Goal: Information Seeking & Learning: Learn about a topic

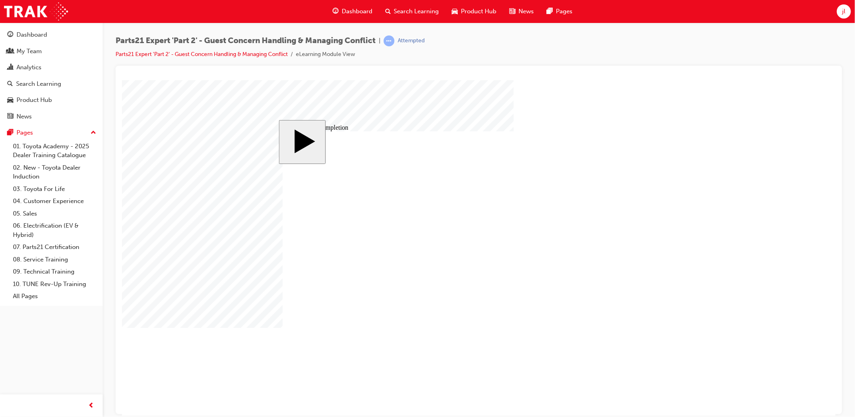
click at [737, 212] on body "slide: Course Completion Rectangle 1 Rectangle 2 That was incorrect, please try…" at bounding box center [479, 248] width 714 height 336
drag, startPoint x: 737, startPoint y: 220, endPoint x: 729, endPoint y: 216, distance: 8.1
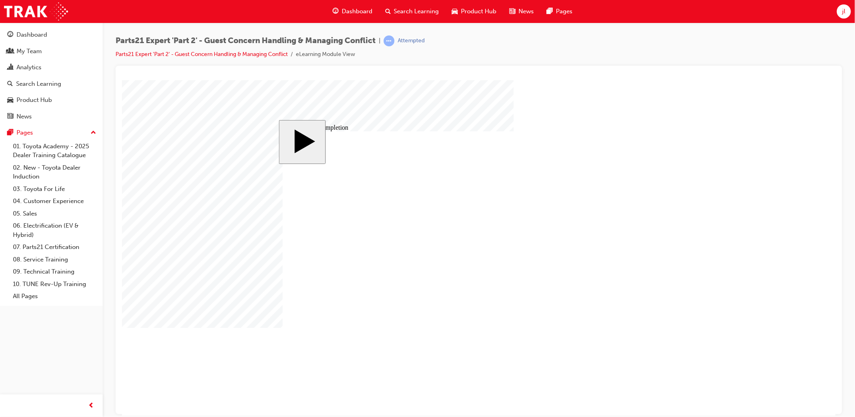
click at [735, 219] on body "slide: Course Completion Rectangle 1 Rectangle 2 That was incorrect, please try…" at bounding box center [479, 248] width 714 height 336
click at [729, 220] on body "slide: Course Completion Rectangle 1 Rectangle 2 That was incorrect, please try…" at bounding box center [479, 248] width 714 height 336
click at [723, 217] on body "slide: Course Completion Rectangle 1 Rectangle 2 That was incorrect, please try…" at bounding box center [479, 248] width 714 height 336
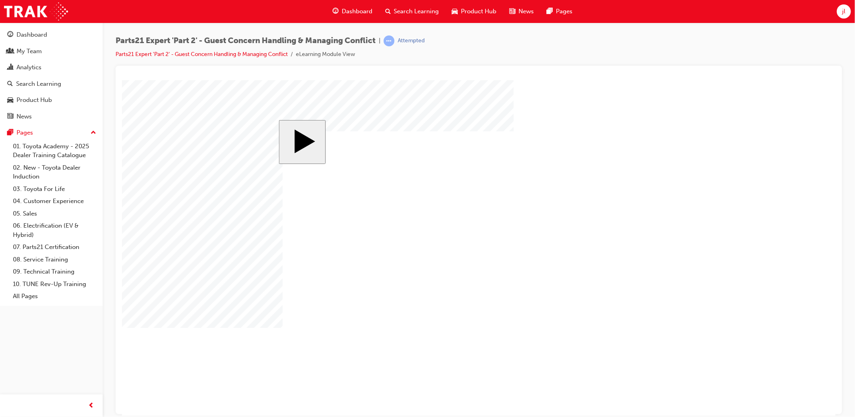
click at [744, 162] on body "slide: Parts 21 Group 1 Rectangular Callout 1 Oval 1 MENU Rectangle 6 HELP Rect…" at bounding box center [479, 248] width 714 height 336
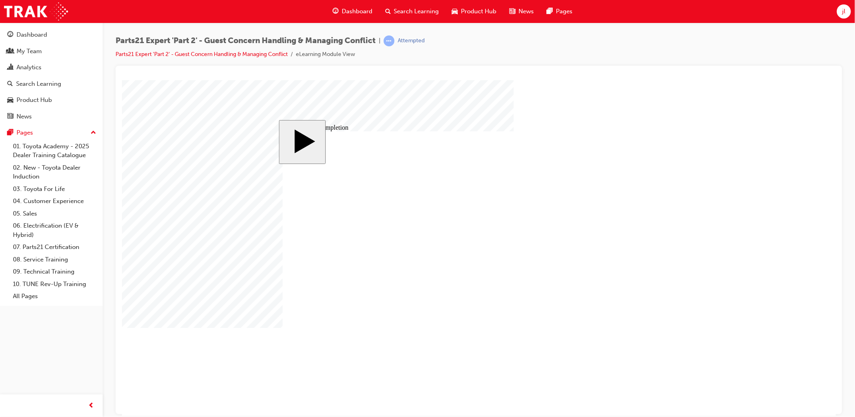
type input "1"
type input "16"
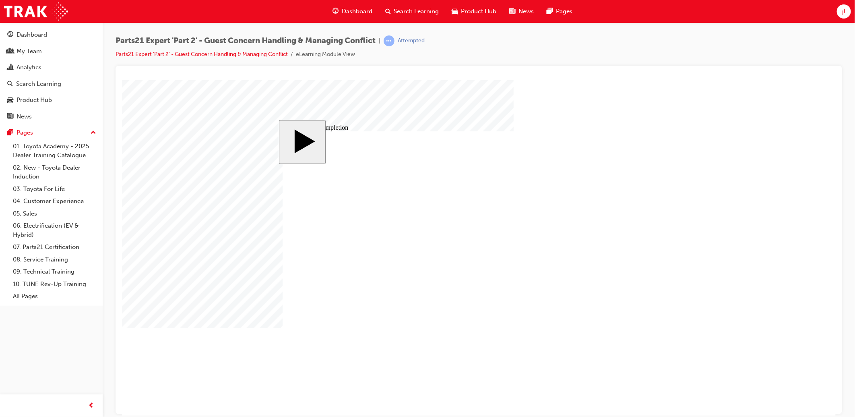
type input "16"
type input "4"
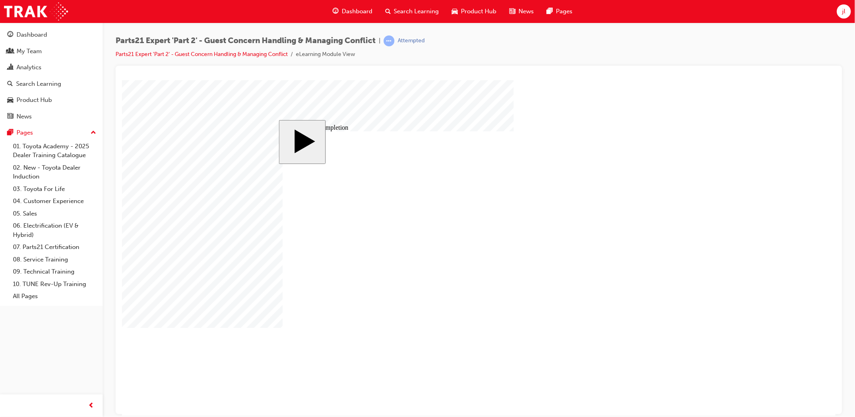
type input "1"
type input "12"
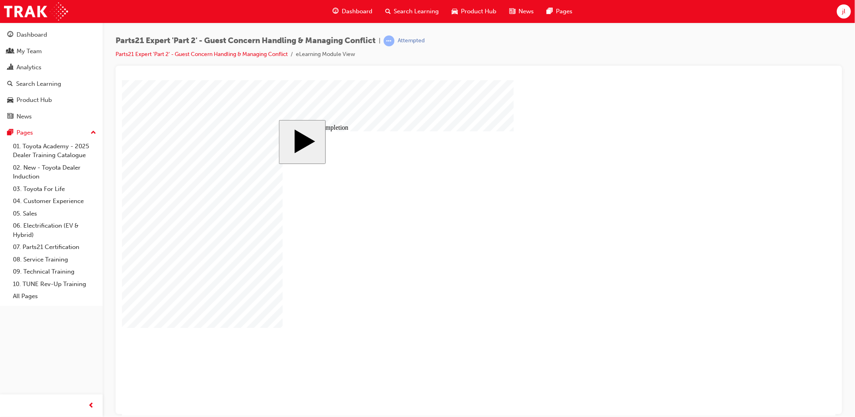
type input "12"
drag, startPoint x: 518, startPoint y: 279, endPoint x: 524, endPoint y: 276, distance: 6.7
type input "4"
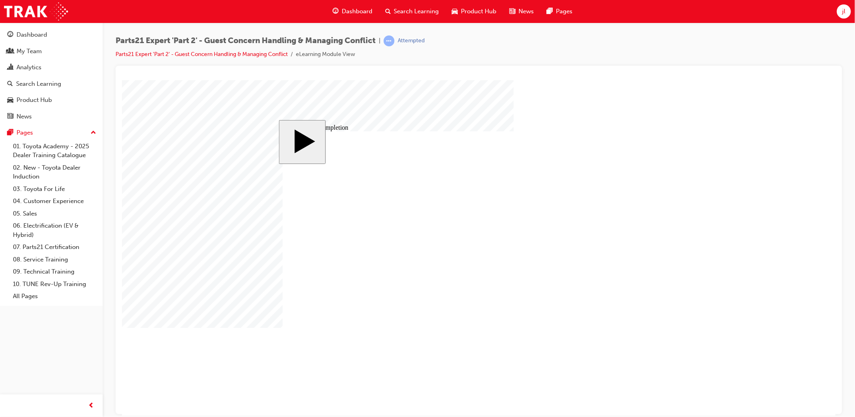
type input "4"
type input "5"
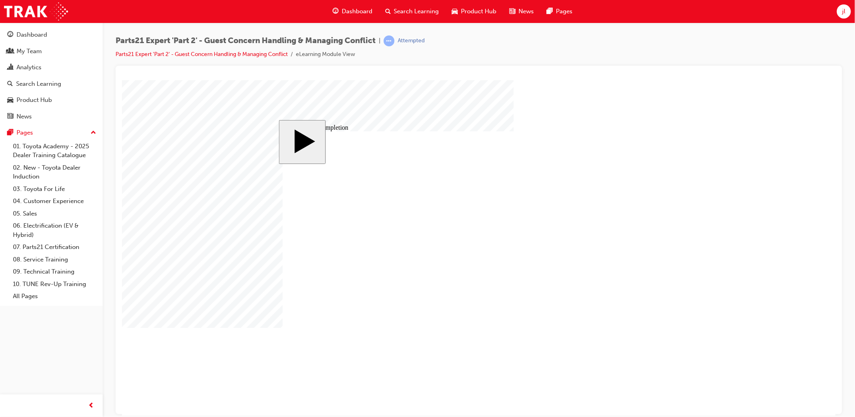
drag, startPoint x: 517, startPoint y: 292, endPoint x: 682, endPoint y: 260, distance: 168.7
type input "8"
type input "80"
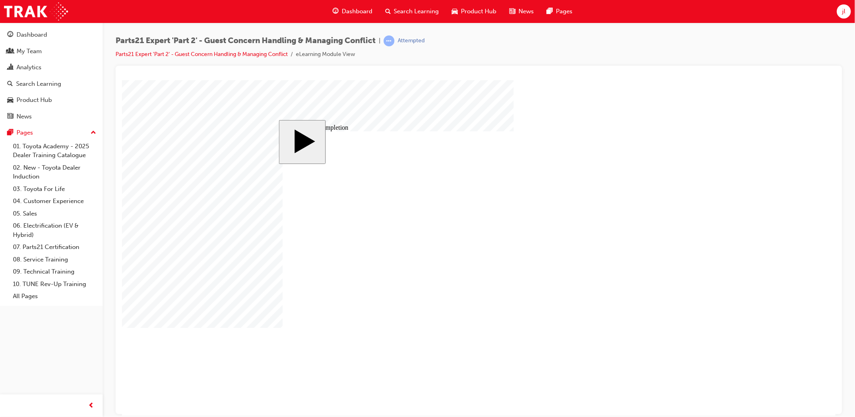
type input "80"
type input "4"
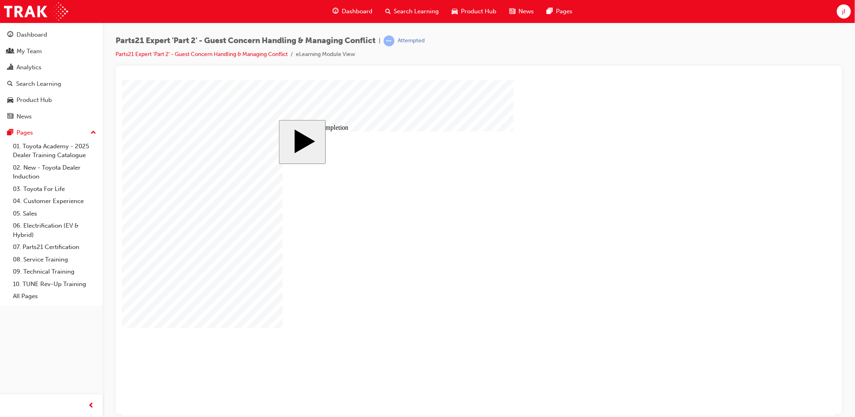
type input "4"
type input "1"
type input "16"
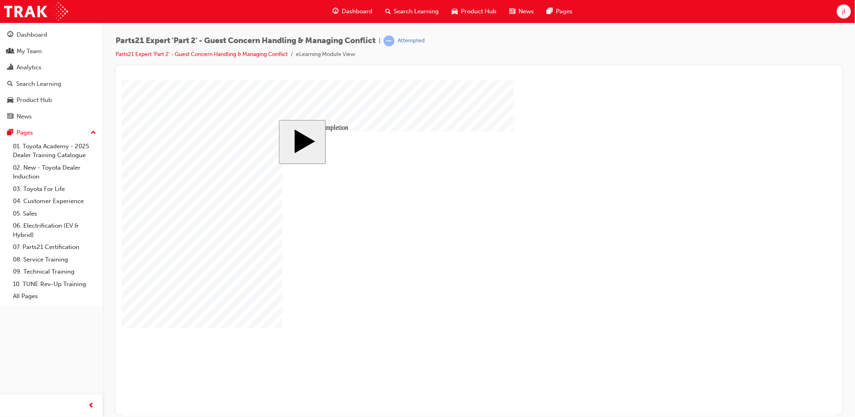
type input "16"
click at [832, 213] on body "slide: Course Completion MENU Rectangle 6 HELP Rectangle 6 EXIT Rectangle 6 Sun…" at bounding box center [479, 248] width 714 height 336
type input "2"
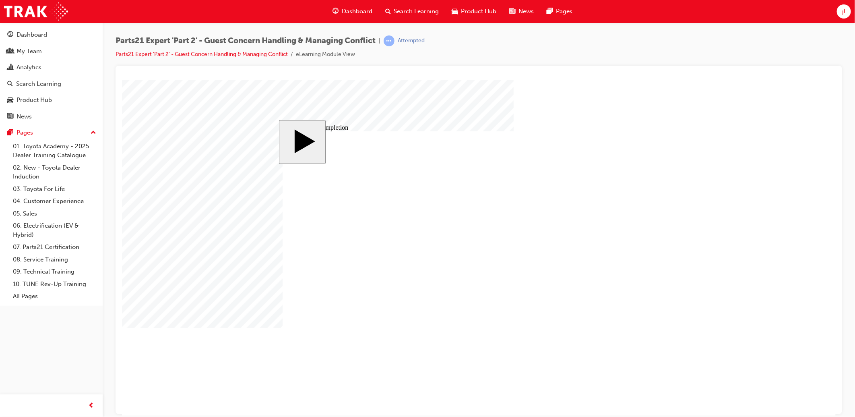
type input "2"
type input "25"
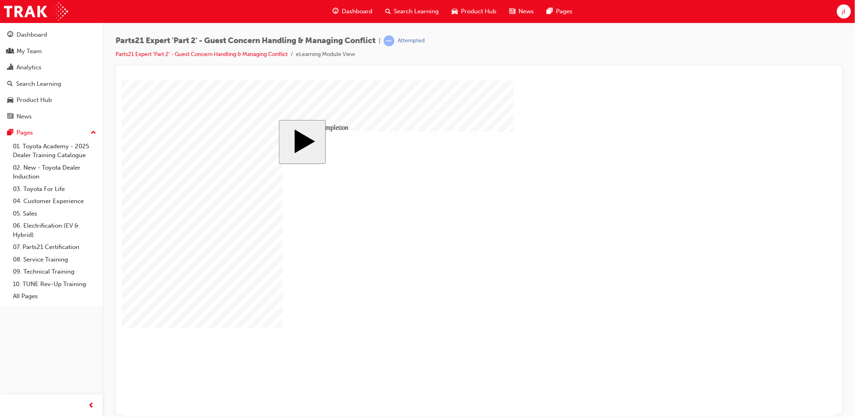
type input "4"
type input "5"
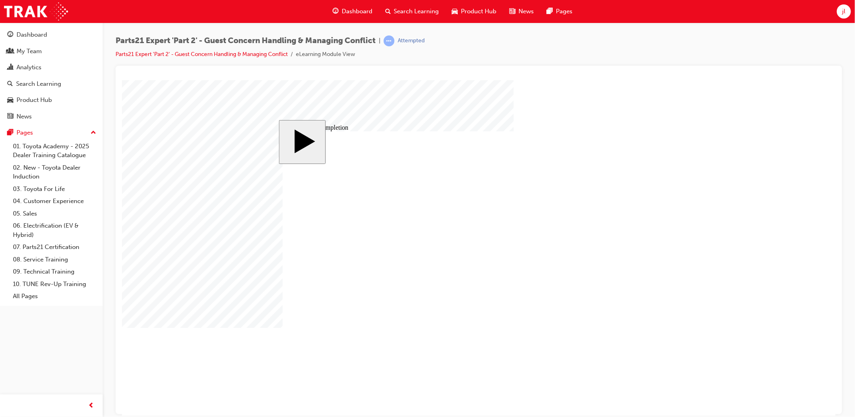
type input "5"
type input "54"
type input "5"
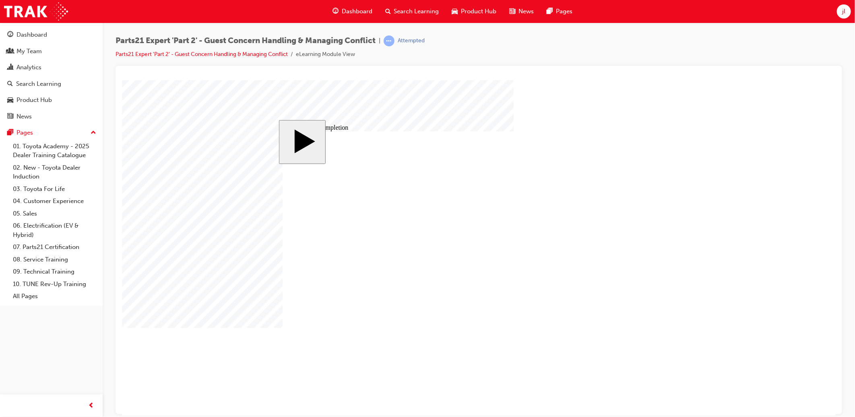
type input "5"
type input "2"
type input "25"
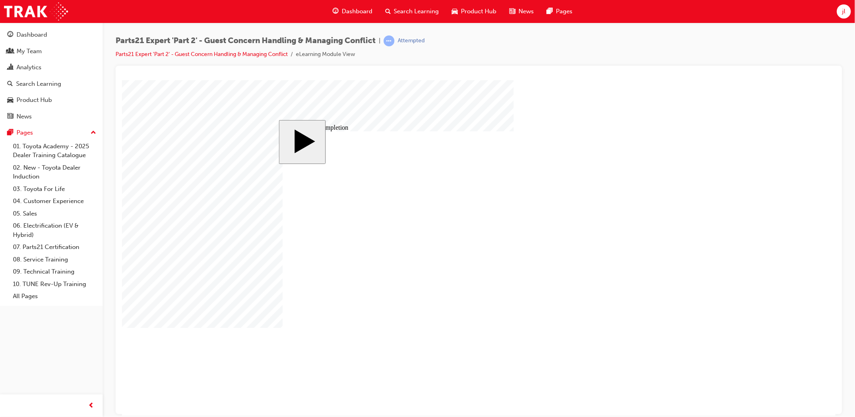
type input "25"
type input "16"
type input "4"
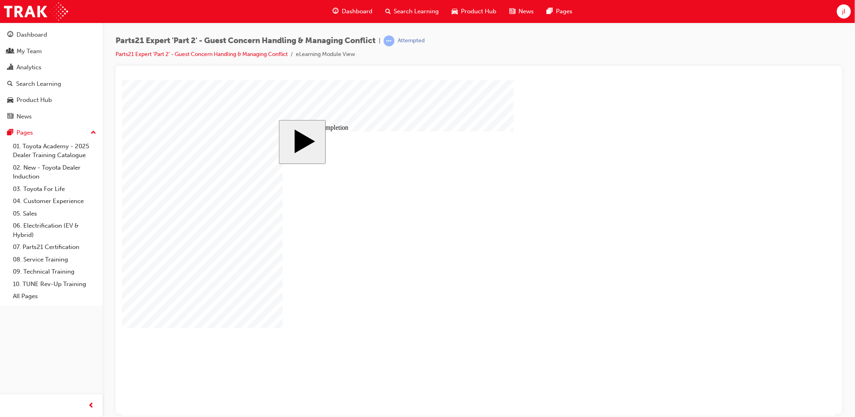
type input "12"
type input "4"
type input "80"
type input "4"
type input "16"
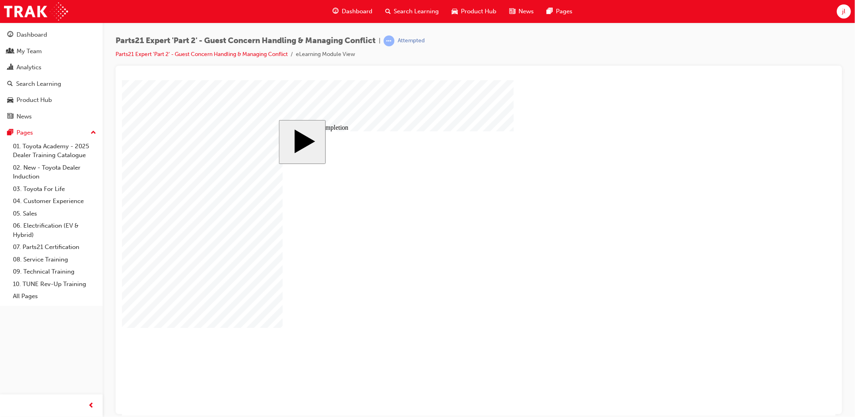
type input "25"
type input "4"
type input "5"
type input "25"
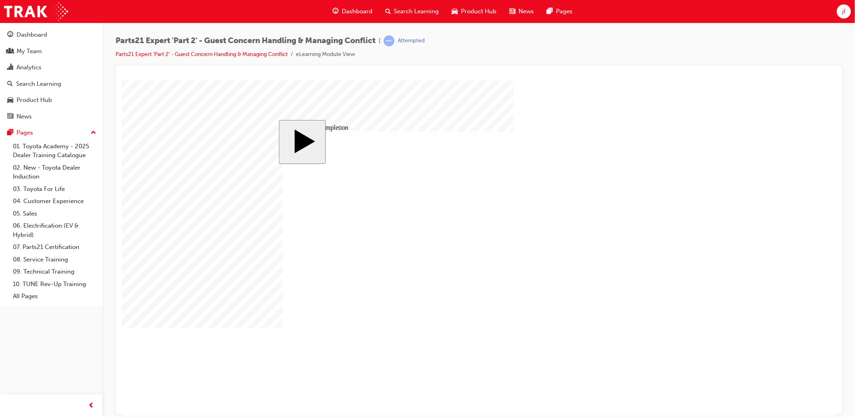
type input "16"
type input "4"
type input "12"
type input "4"
type input "80"
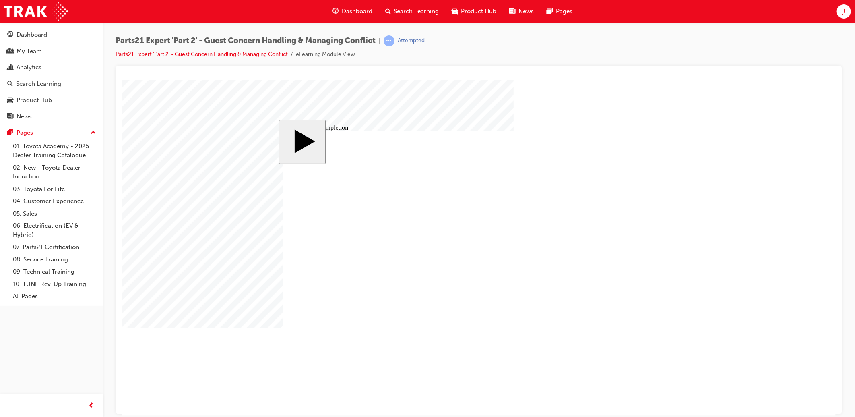
type input "4"
type input "16"
type input "25"
type input "4"
type input "5"
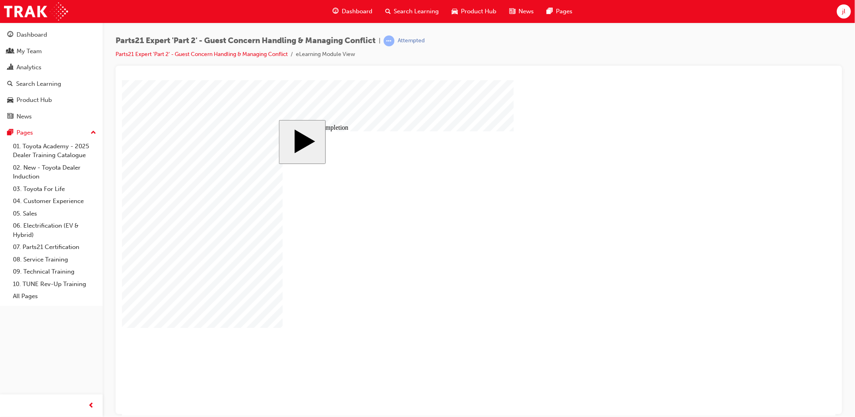
drag, startPoint x: 525, startPoint y: 329, endPoint x: 614, endPoint y: 306, distance: 91.5
type input "2"
type input "8"
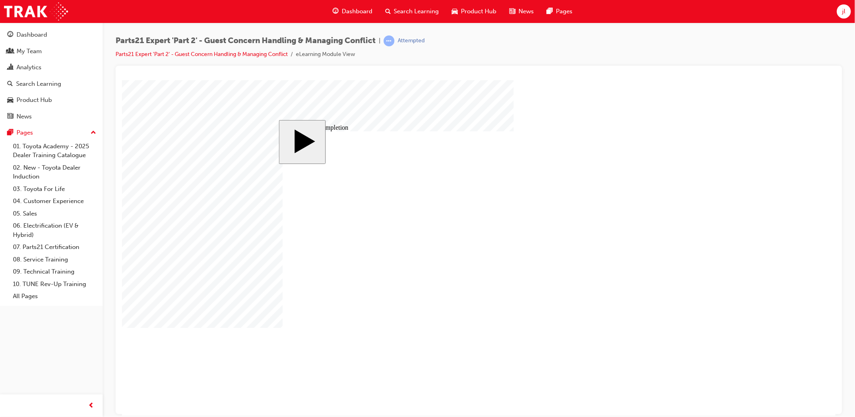
type input "8"
type input "80"
type input "16"
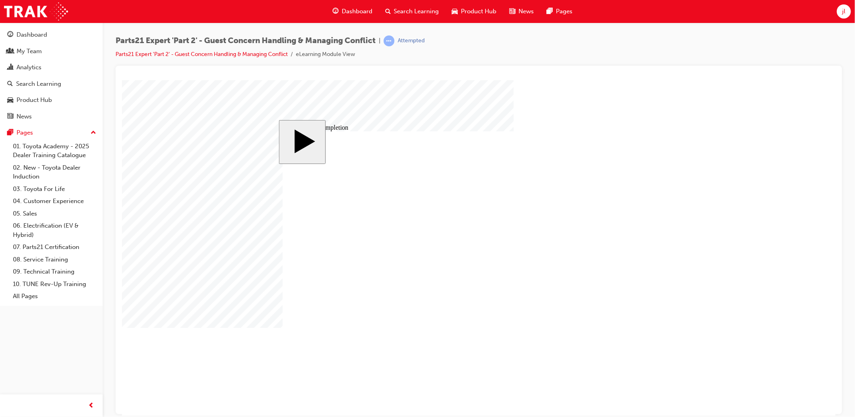
type input "4"
type input "12"
type input "4"
type input "80"
type input "4"
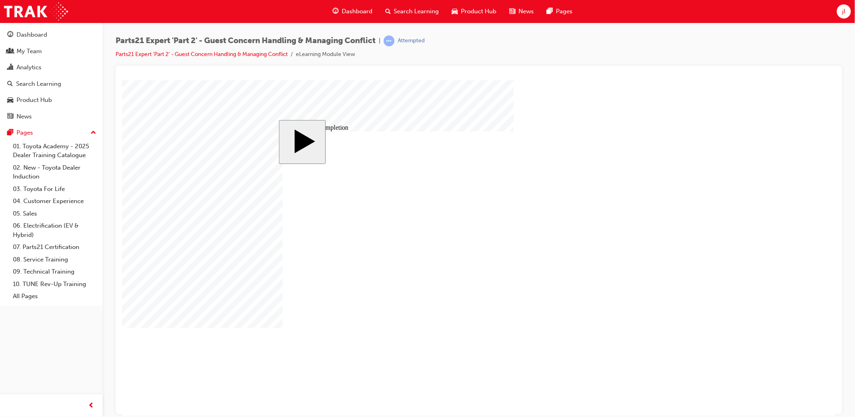
type input "16"
type input "25"
type input "4"
type input "5"
type input "80"
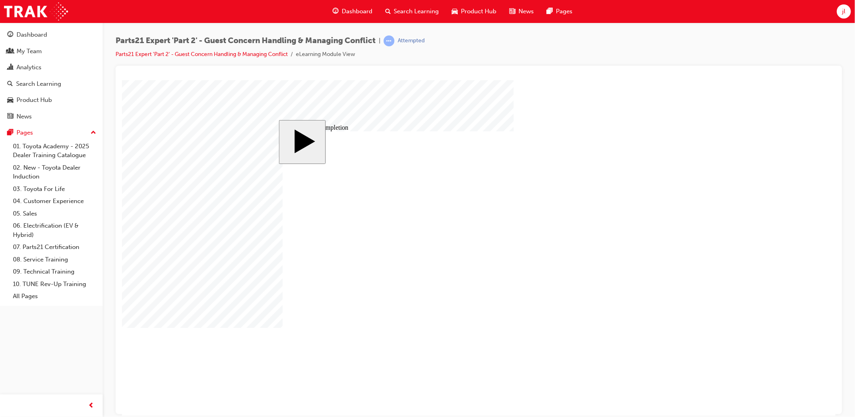
type input "16"
type input "4"
type input "12"
type input "4"
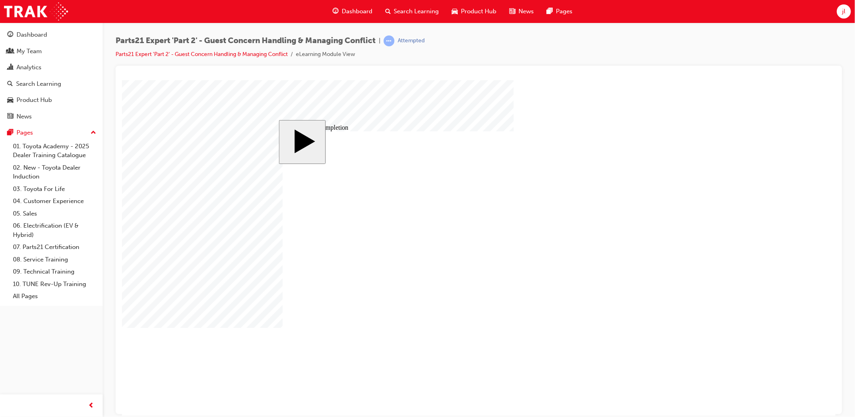
type input "80"
type input "4"
type input "16"
type input "25"
type input "4"
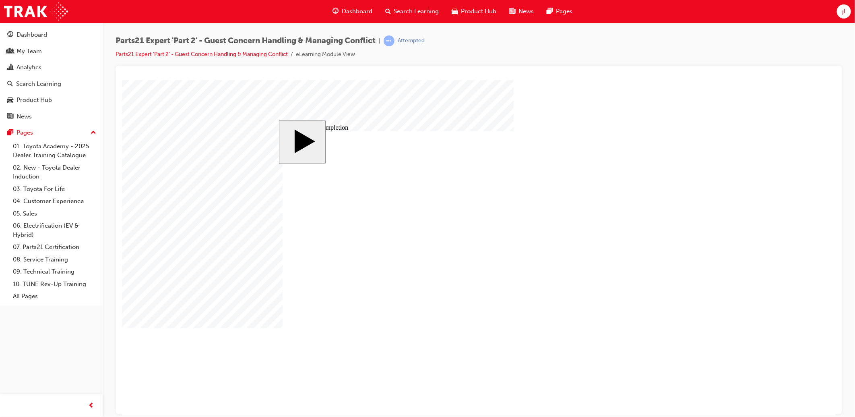
type input "5"
type input "80"
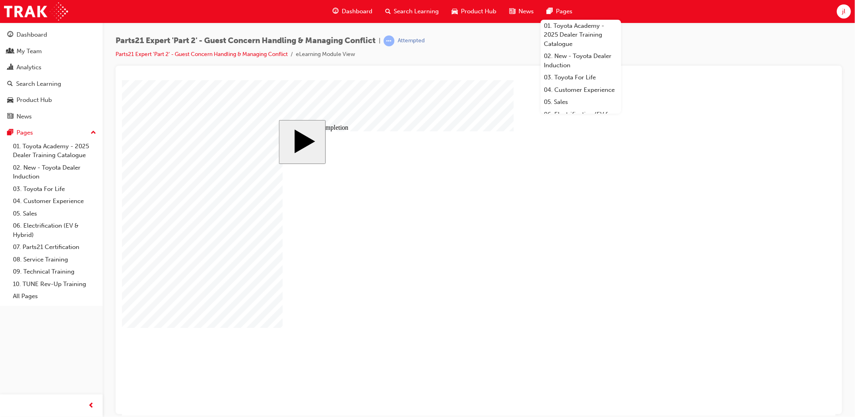
drag, startPoint x: 601, startPoint y: 149, endPoint x: 597, endPoint y: 149, distance: 4.4
type input "16"
type input "4"
type input "12"
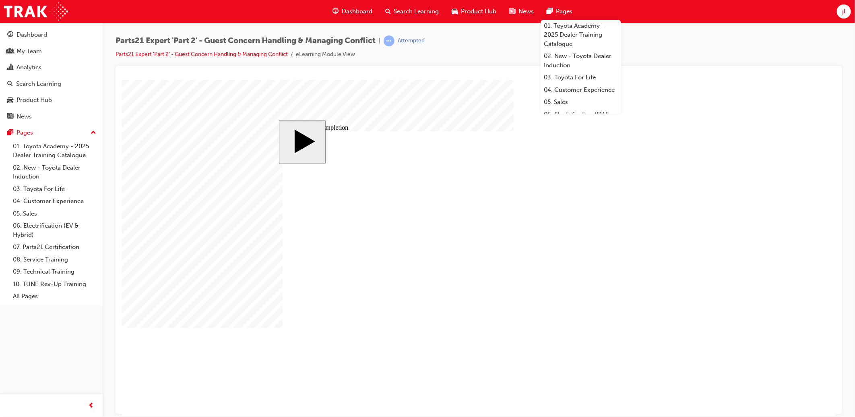
type input "4"
type input "80"
type input "4"
type input "16"
type input "25"
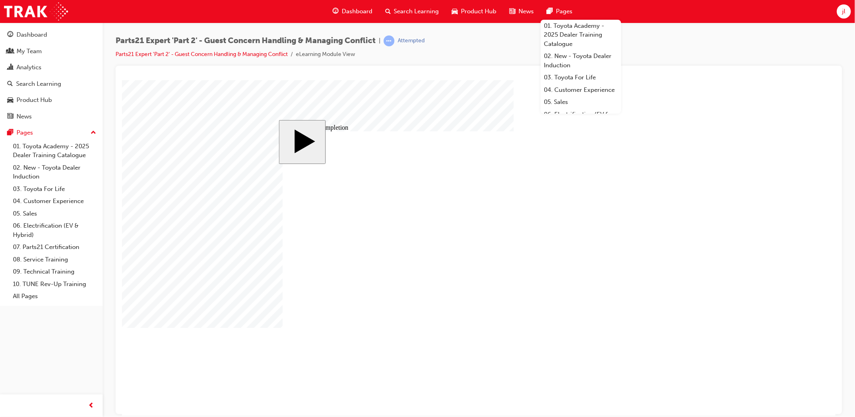
type input "4"
type input "5"
type input "80"
type input "16"
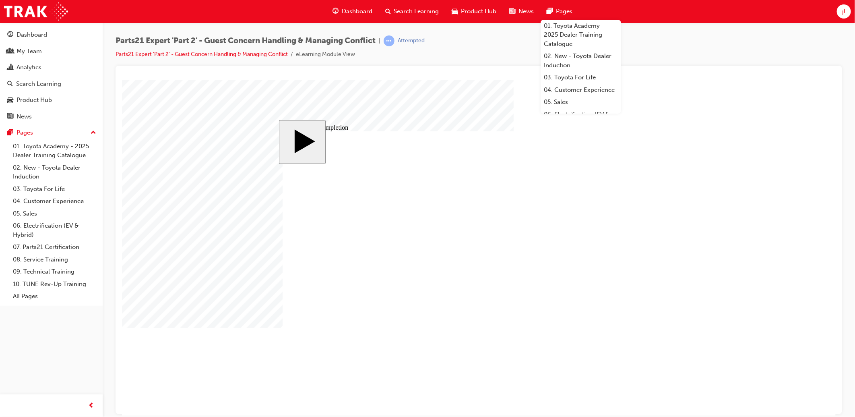
type input "4"
type input "12"
type input "4"
type input "80"
type input "4"
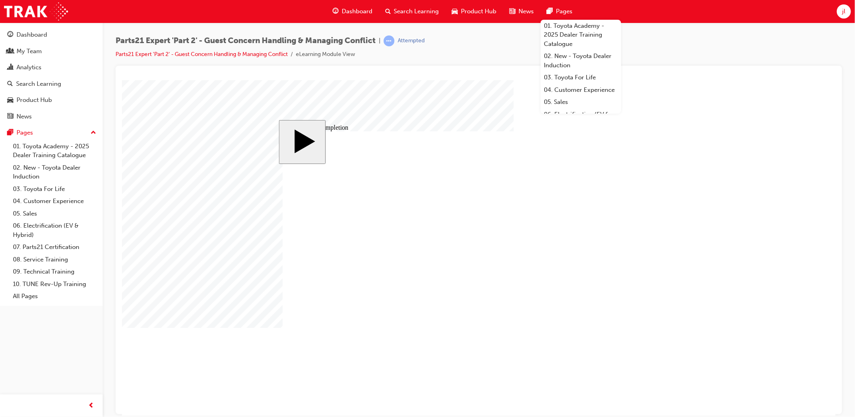
type input "16"
type input "25"
type input "4"
type input "5"
type input "80"
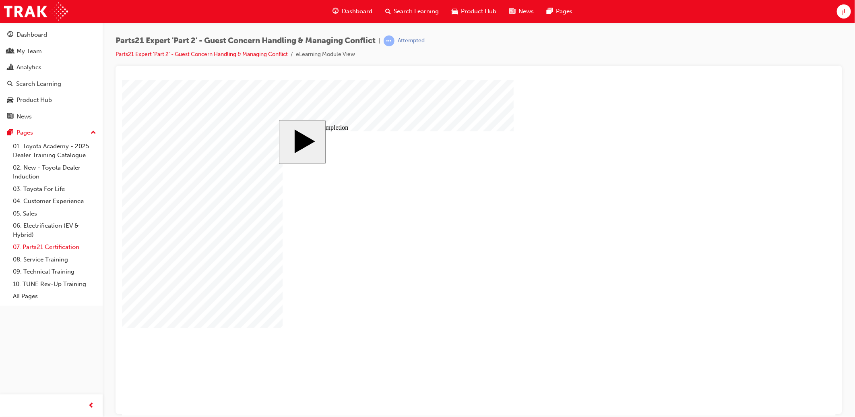
click at [54, 253] on link "07. Parts21 Certification" at bounding box center [55, 247] width 90 height 12
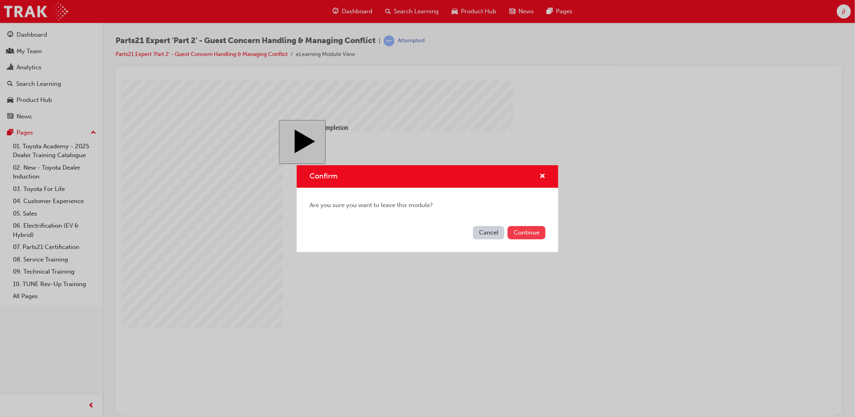
click at [525, 234] on button "Continue" at bounding box center [527, 232] width 38 height 13
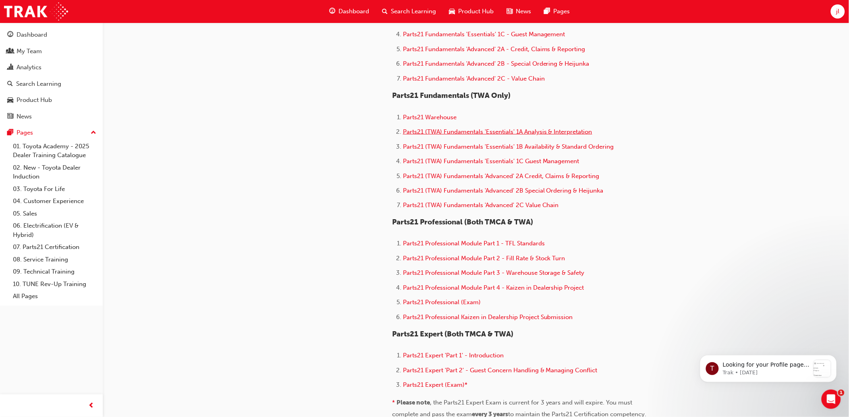
scroll to position [403, 0]
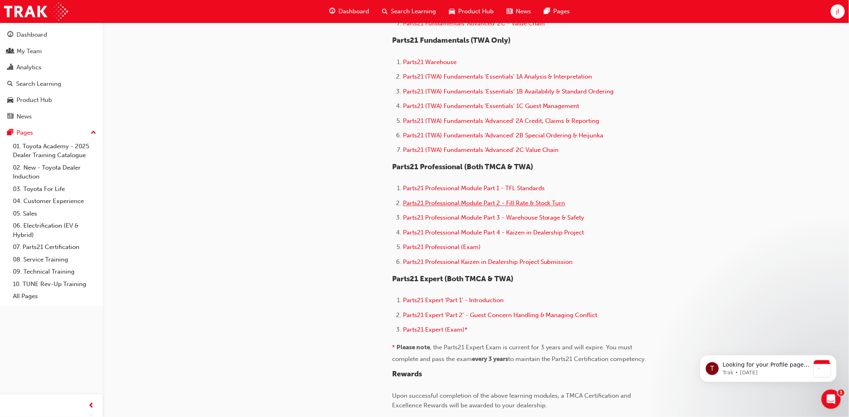
click at [545, 207] on span "Parts21 Professional Module Part 2 - Fill Rate & Stock Turn" at bounding box center [484, 203] width 162 height 7
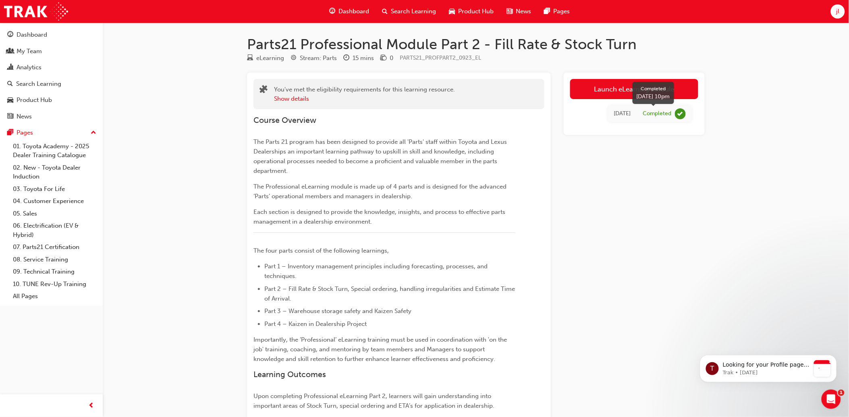
click at [679, 113] on span "learningRecordVerb_COMPLETE-icon" at bounding box center [680, 113] width 11 height 11
click at [646, 93] on link "Launch eLearning module" at bounding box center [634, 89] width 128 height 20
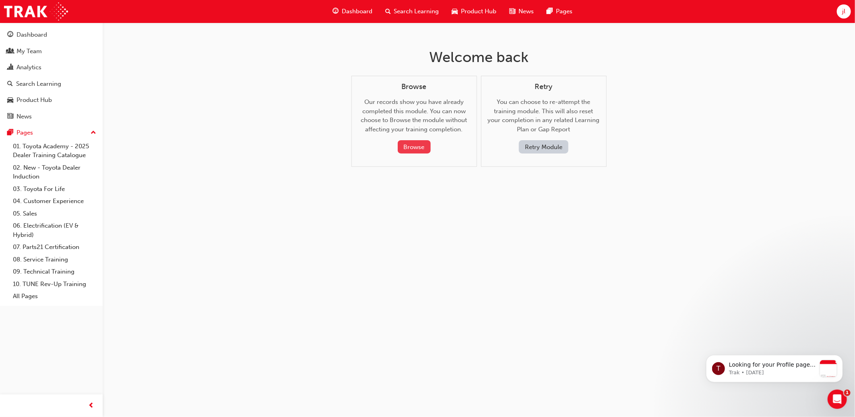
click at [416, 149] on button "Browse" at bounding box center [414, 146] width 33 height 13
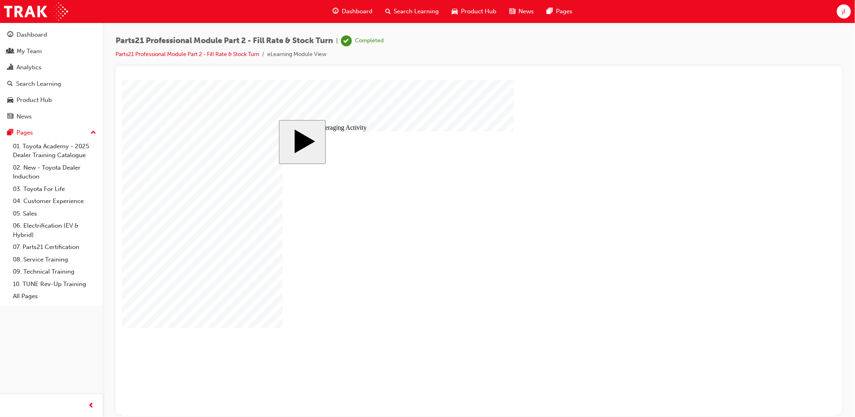
checkbox input "true"
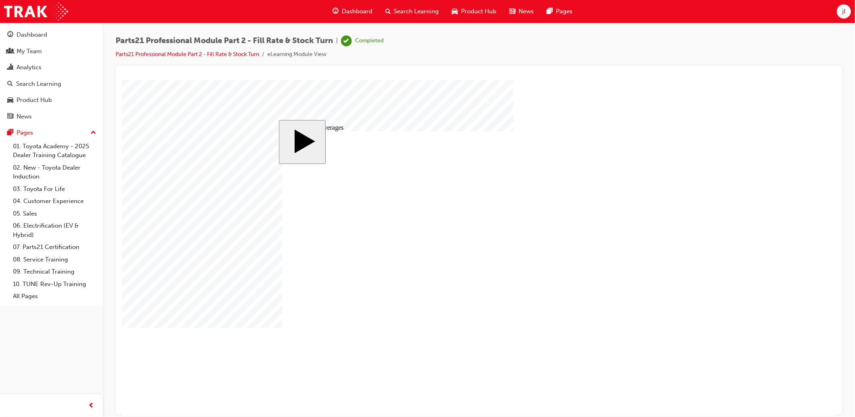
checkbox input "true"
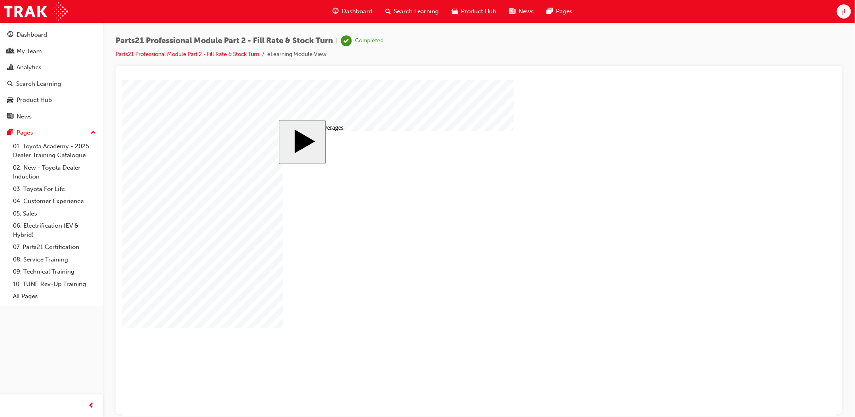
drag, startPoint x: 406, startPoint y: 354, endPoint x: 406, endPoint y: 343, distance: 10.9
drag, startPoint x: 391, startPoint y: 240, endPoint x: 378, endPoint y: 241, distance: 12.6
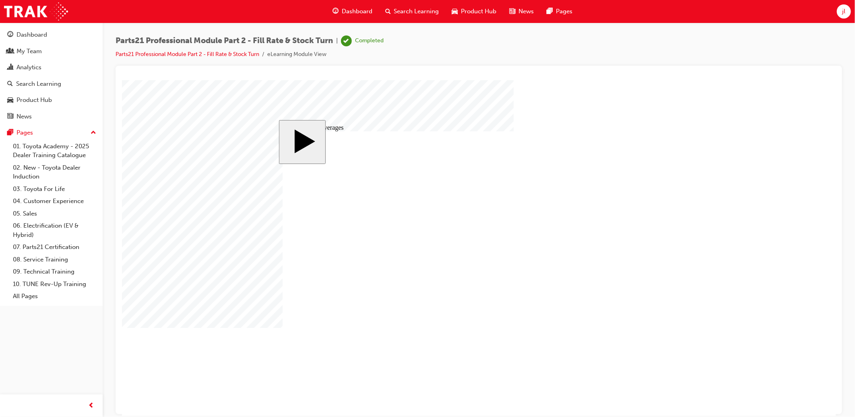
click at [50, 246] on link "07. Parts21 Certification" at bounding box center [55, 247] width 90 height 12
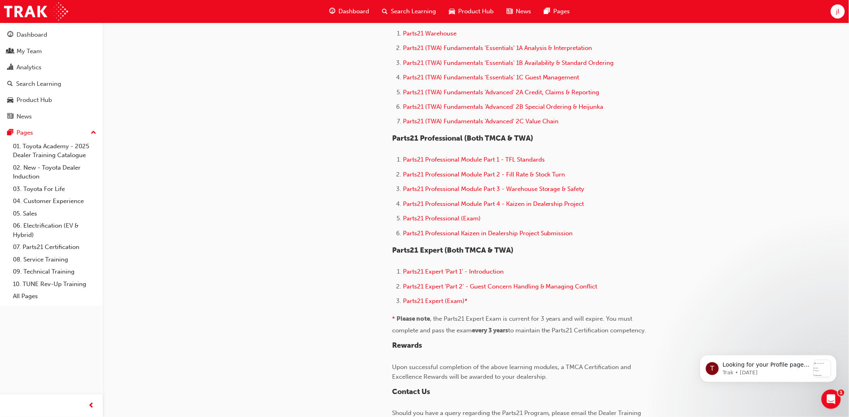
scroll to position [403, 0]
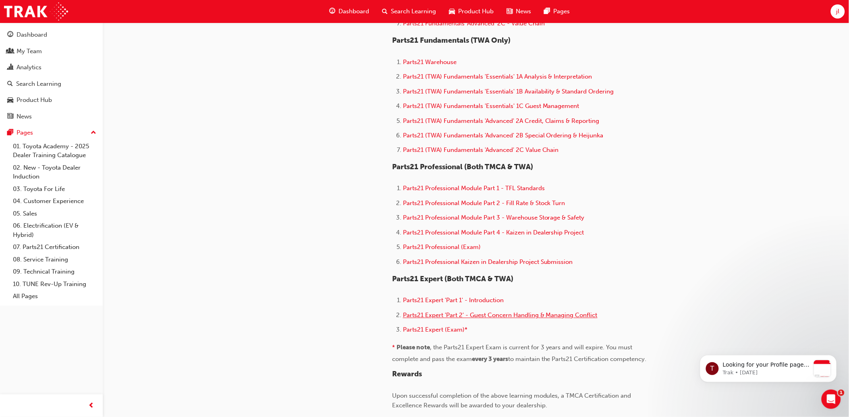
click at [525, 319] on span "Parts21 Expert 'Part 2' - Guest Concern Handling & Managing Conflict" at bounding box center [500, 315] width 195 height 7
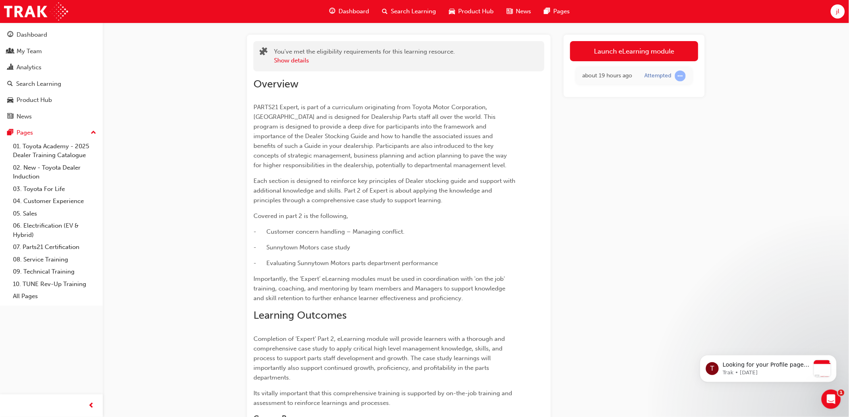
scroll to position [202, 0]
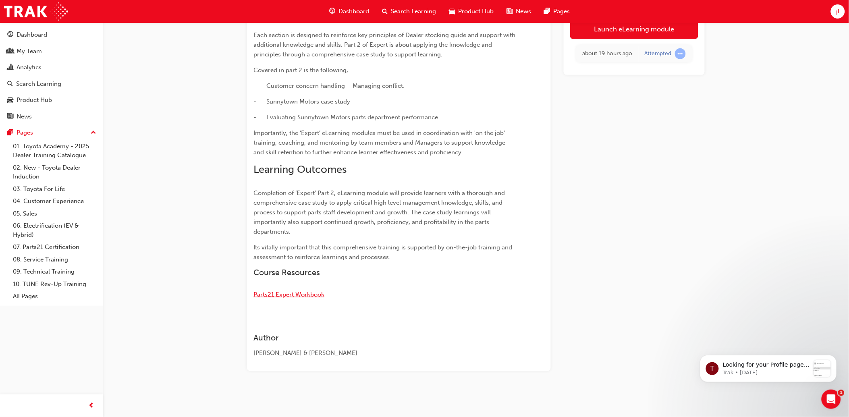
click at [304, 296] on span "Parts21 Expert Workbook" at bounding box center [288, 294] width 71 height 7
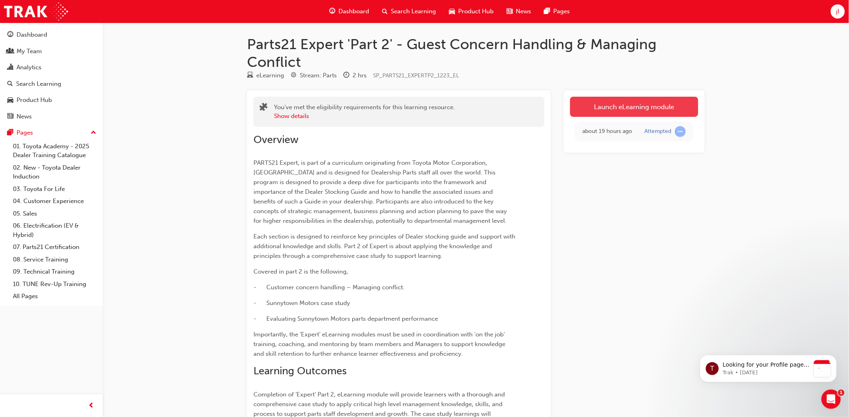
click at [672, 106] on link "Launch eLearning module" at bounding box center [634, 107] width 128 height 20
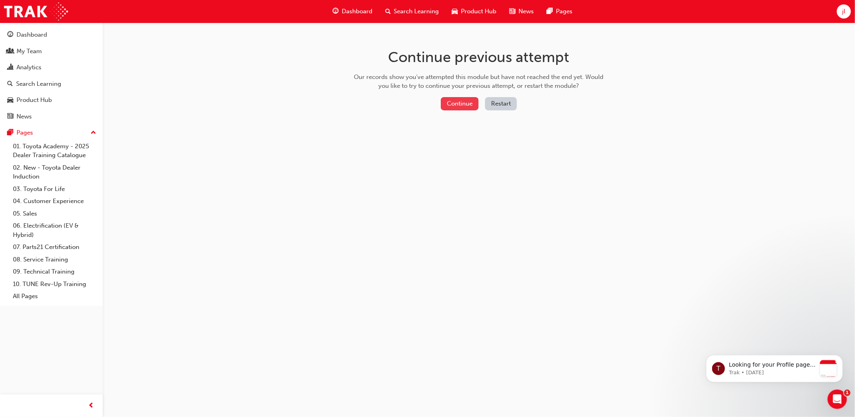
click at [469, 103] on button "Continue" at bounding box center [460, 103] width 38 height 13
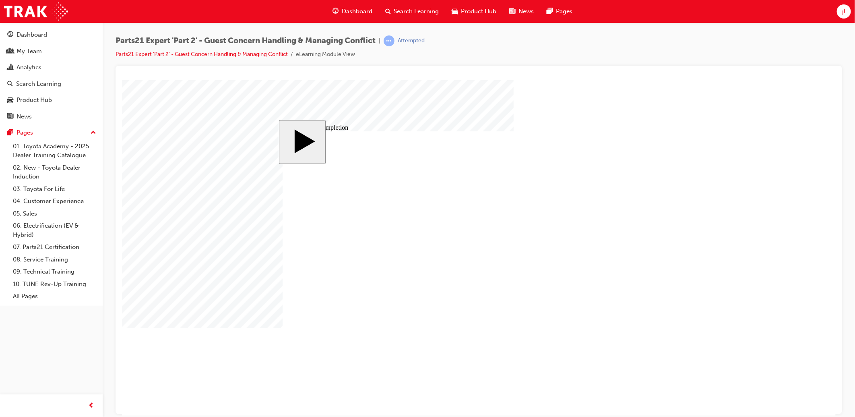
drag, startPoint x: 476, startPoint y: 266, endPoint x: 692, endPoint y: 232, distance: 218.5
type input "1"
type input "16"
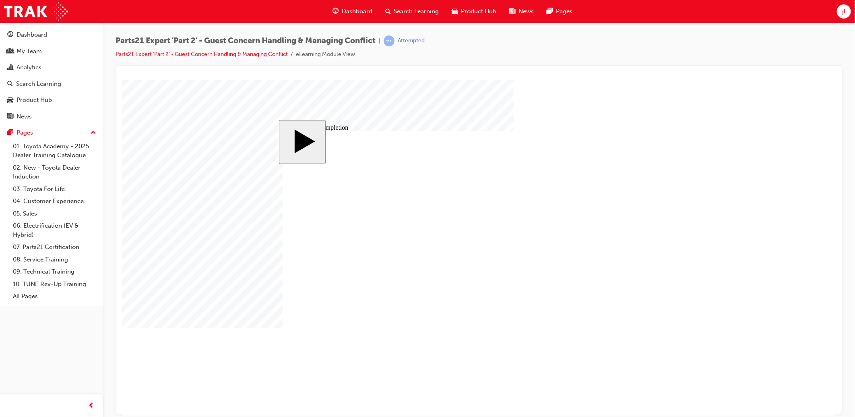
type input "16"
type input "4"
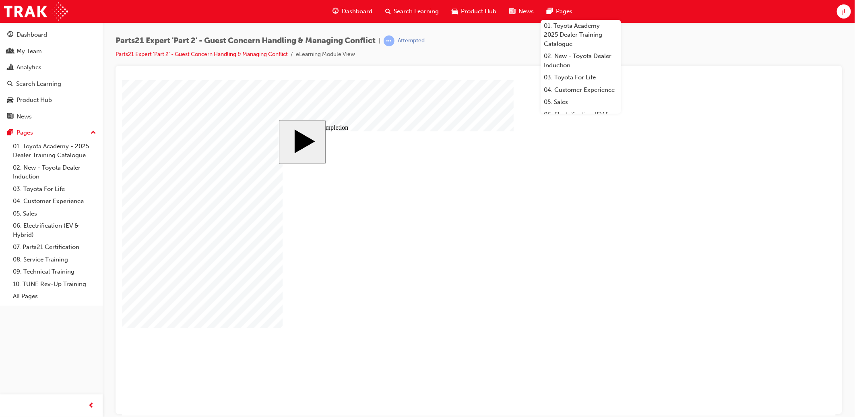
type input "4"
type input "1"
type input "12"
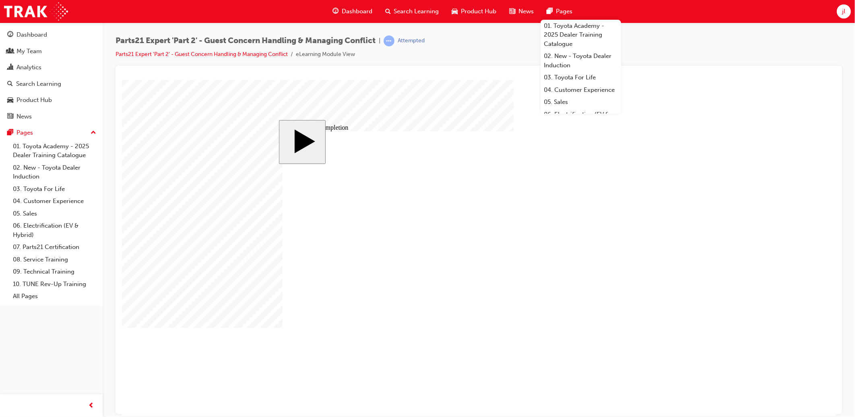
type input "12"
drag, startPoint x: 519, startPoint y: 279, endPoint x: 523, endPoint y: 278, distance: 4.0
type input "4"
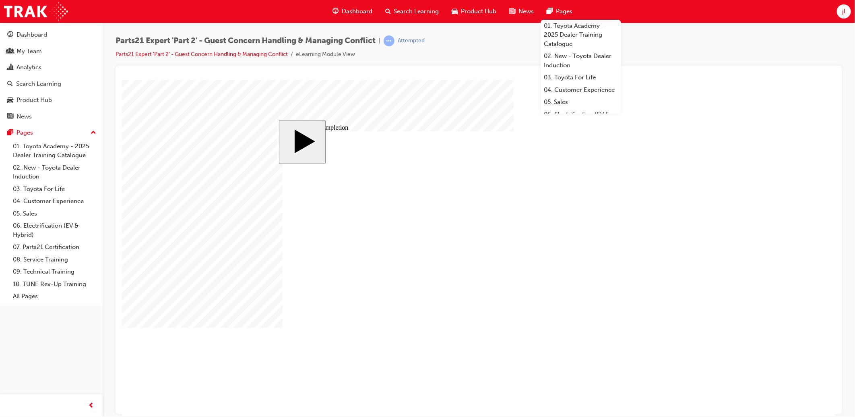
type input "4"
type input "5"
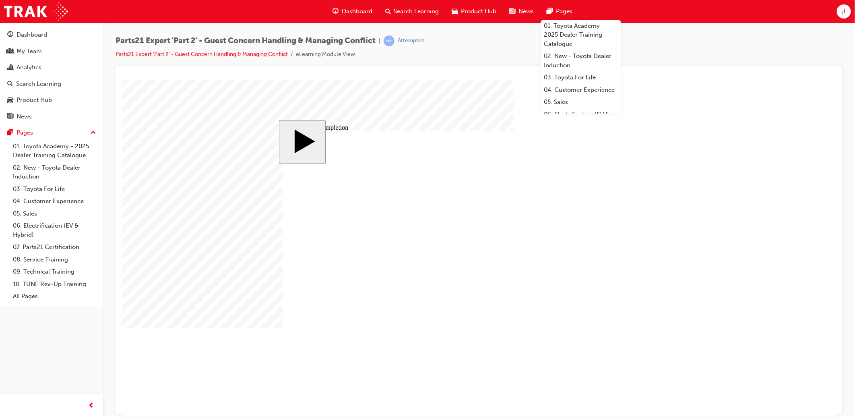
type input "5"
drag, startPoint x: 518, startPoint y: 294, endPoint x: 523, endPoint y: 293, distance: 5.7
type input "8"
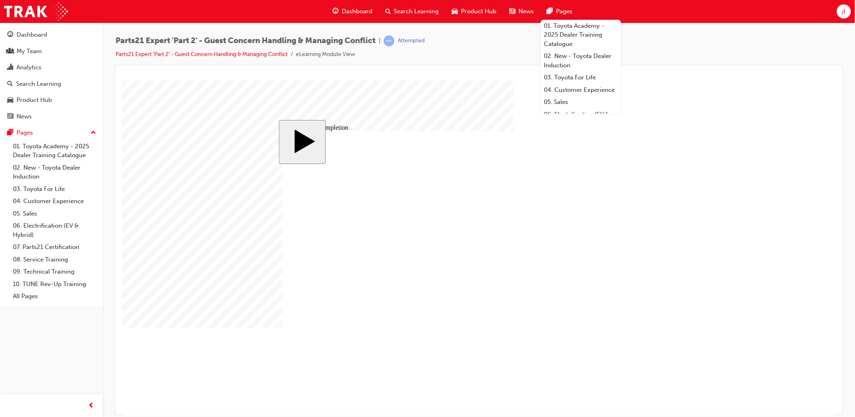
type input "80"
type input "4"
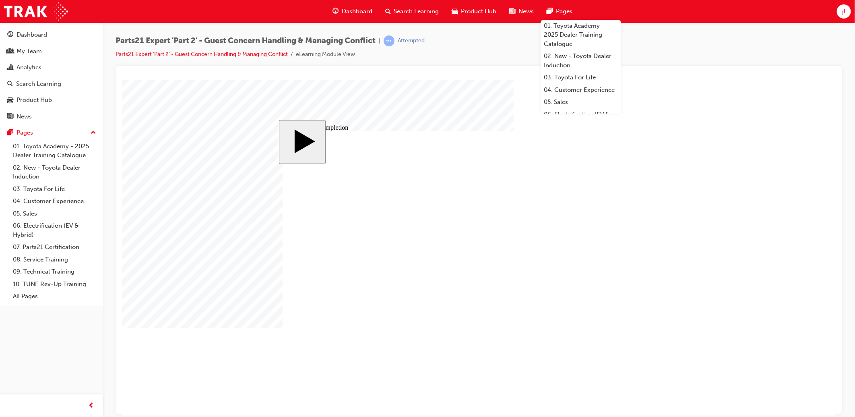
type input "4"
type input "1"
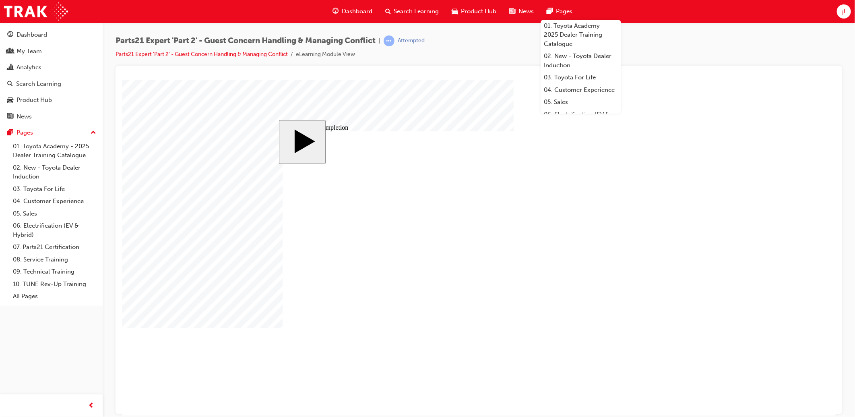
type input "16"
drag, startPoint x: 490, startPoint y: 315, endPoint x: 496, endPoint y: 314, distance: 6.1
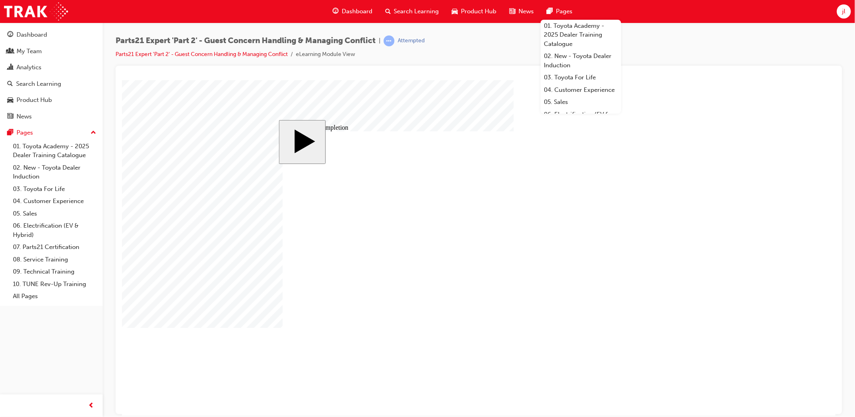
type input "2"
type input "25"
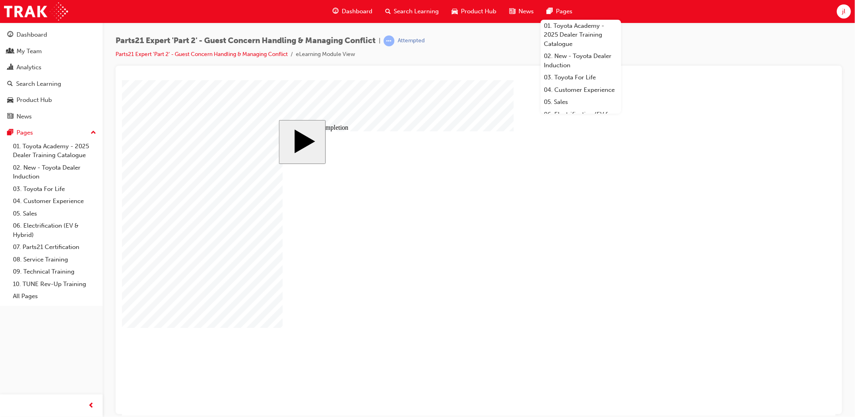
type input "25"
drag, startPoint x: 510, startPoint y: 317, endPoint x: 706, endPoint y: 278, distance: 200.0
drag, startPoint x: 522, startPoint y: 278, endPoint x: 498, endPoint y: 278, distance: 24.2
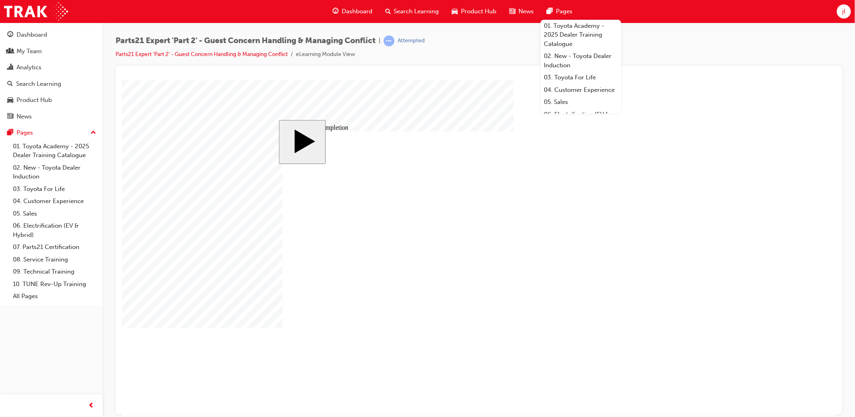
type input "3"
type input "4"
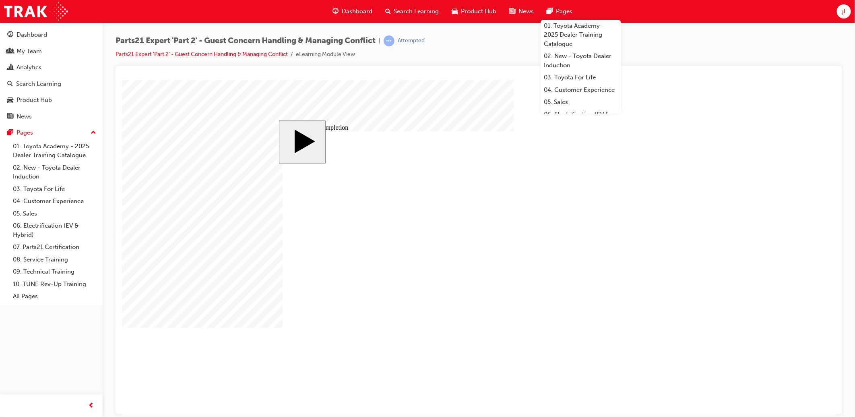
drag, startPoint x: 513, startPoint y: 319, endPoint x: 695, endPoint y: 313, distance: 182.6
click at [738, 145] on body "slide: Course Completion Rectangle CLOSE Help EXIT BUTTON Line 2 HELP BUTTON Li…" at bounding box center [479, 248] width 714 height 336
drag, startPoint x: 509, startPoint y: 319, endPoint x: 517, endPoint y: 315, distance: 8.8
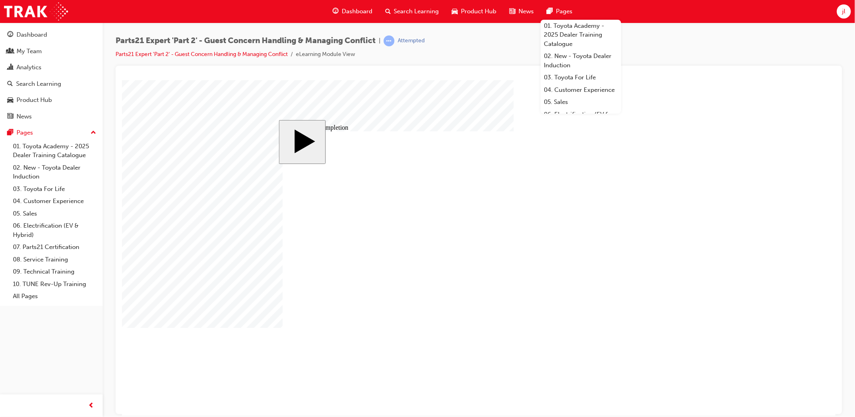
type input "3"
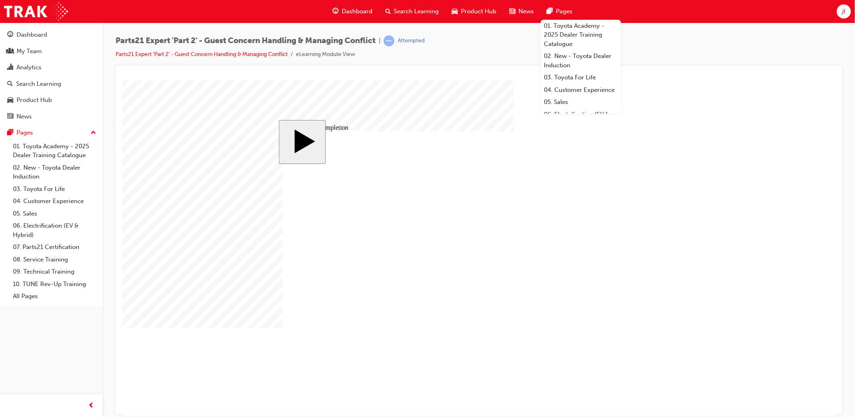
type input "3"
drag, startPoint x: 524, startPoint y: 328, endPoint x: 756, endPoint y: 282, distance: 236.6
type input "1"
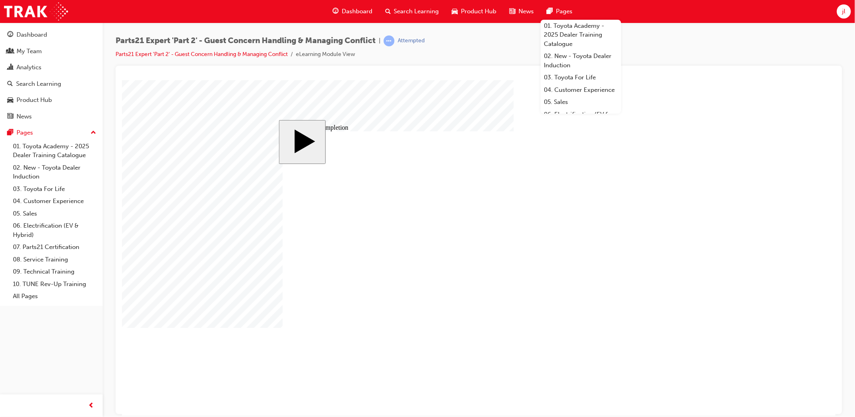
type input "1"
type input "10"
type input "100"
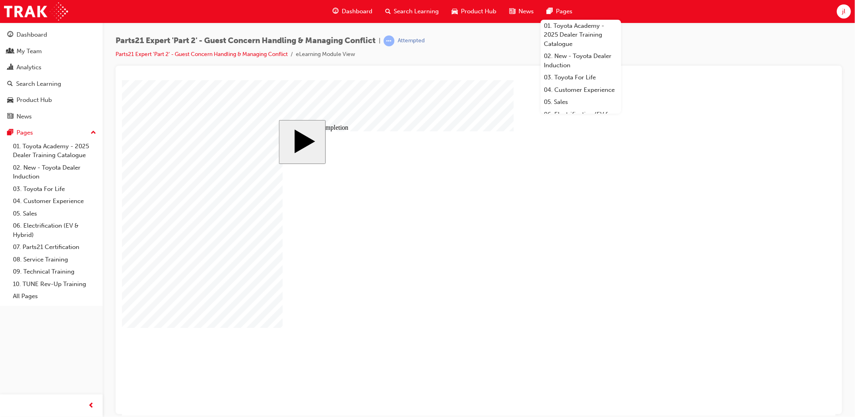
scroll to position [0, 0]
type input "100"
type input "16"
type input "4"
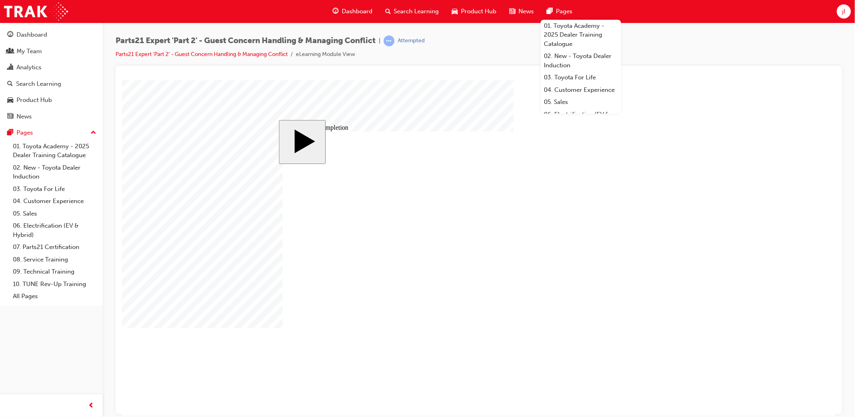
type input "12"
type input "4"
type input "80"
type input "4"
type input "16"
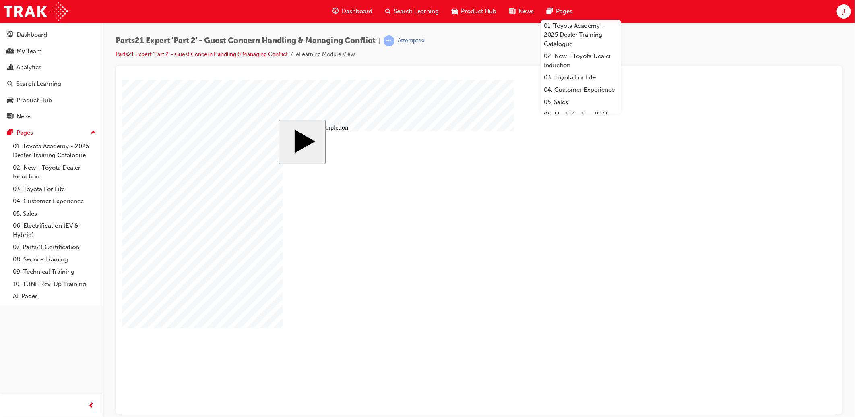
type input "25"
type input "3"
type input "100"
drag, startPoint x: 643, startPoint y: 349, endPoint x: 503, endPoint y: 277, distance: 157.6
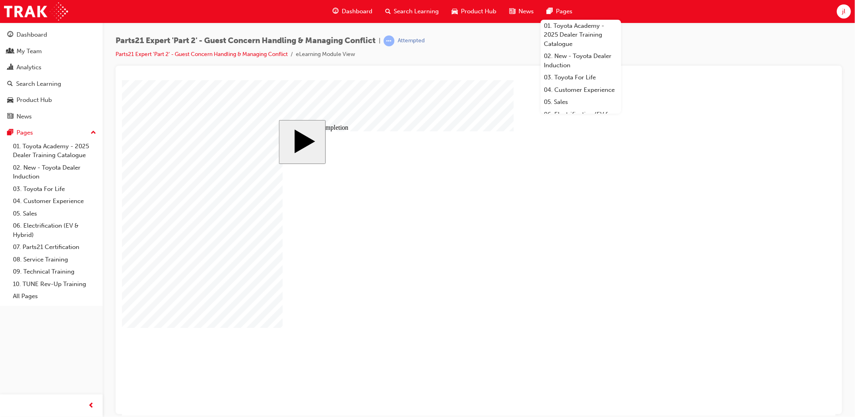
type input "16"
type input "4"
type input "12"
type input "4"
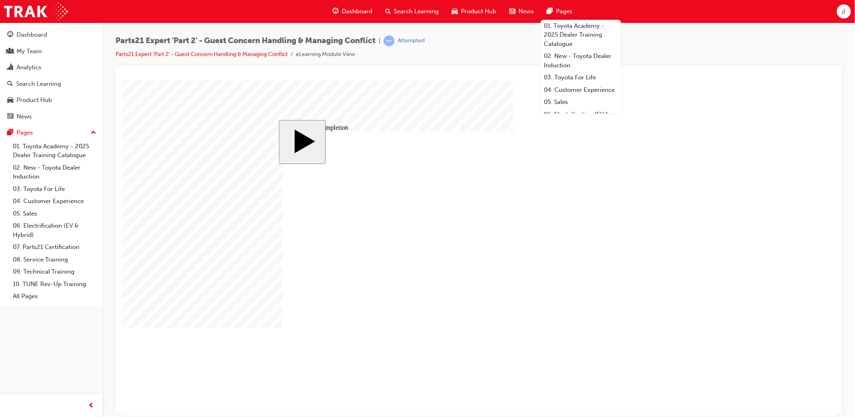
type input "80"
type input "4"
type input "16"
type input "25"
type input "3"
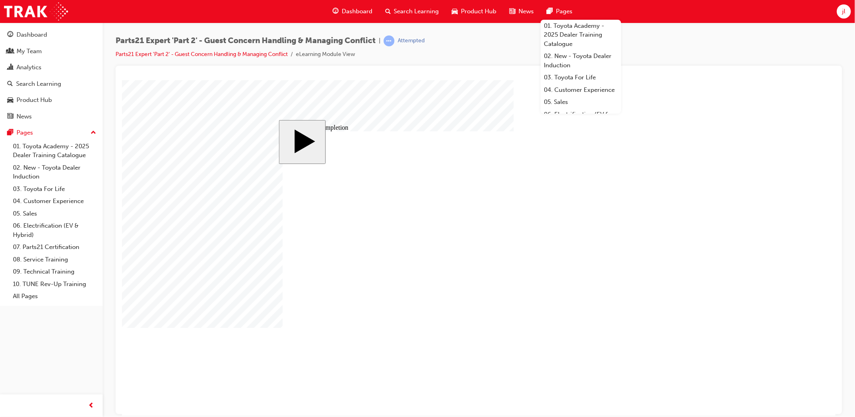
type input "3"
type input "100"
drag, startPoint x: 503, startPoint y: 325, endPoint x: 493, endPoint y: 325, distance: 10.1
type input "6"
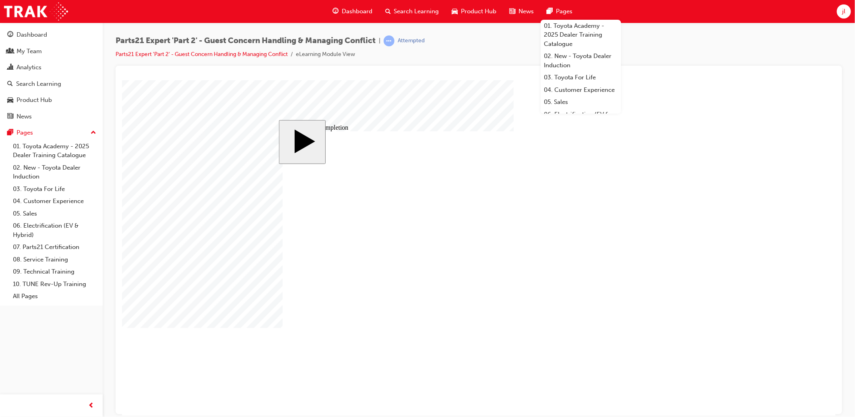
type input "6"
drag, startPoint x: 526, startPoint y: 331, endPoint x: 510, endPoint y: 331, distance: 16.1
type input "5"
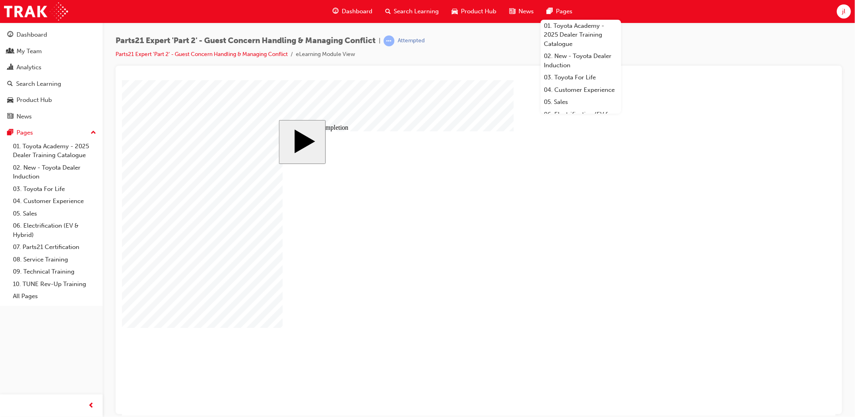
type input "5"
type input "50"
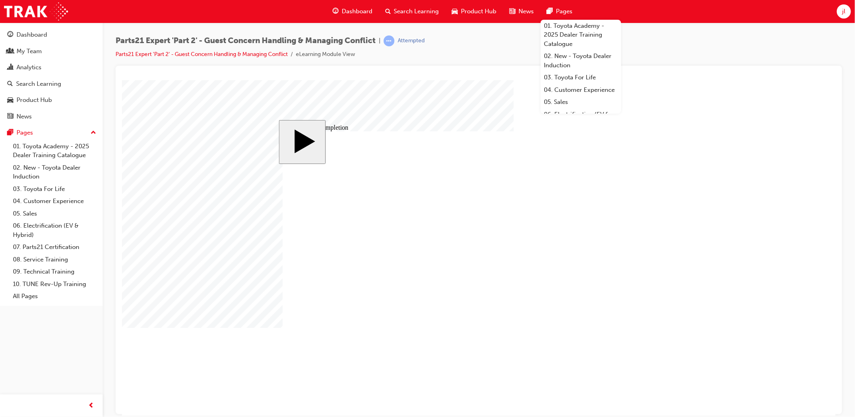
type input "16"
type input "4"
type input "12"
type input "4"
type input "80"
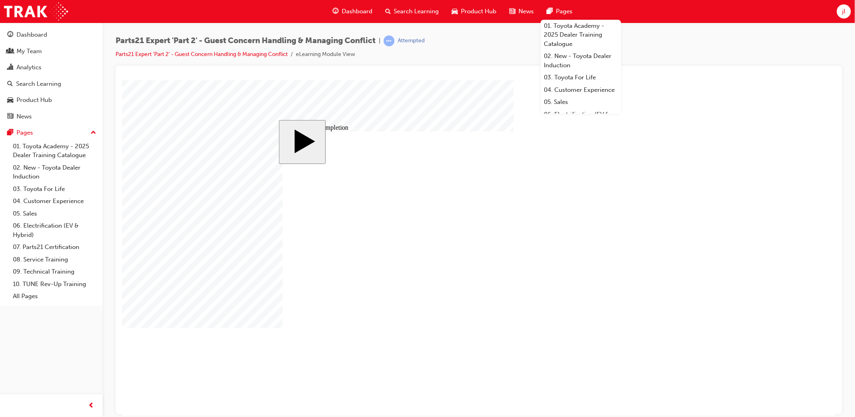
type input "4"
type input "16"
type input "25"
type input "3"
type input "6"
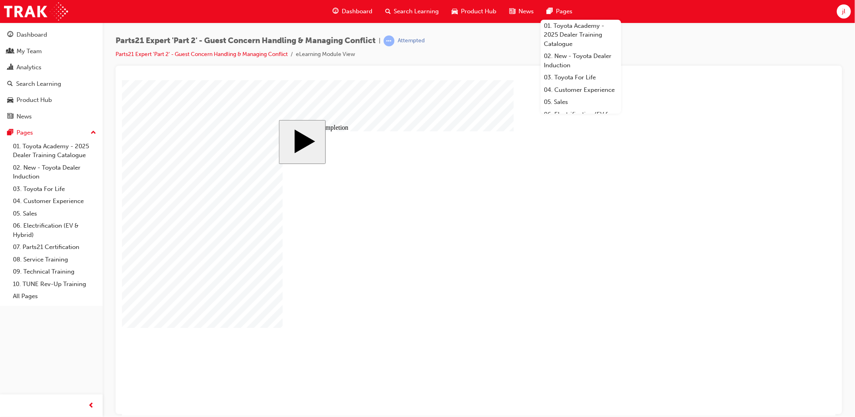
type input "50"
type input "16"
type input "4"
type input "12"
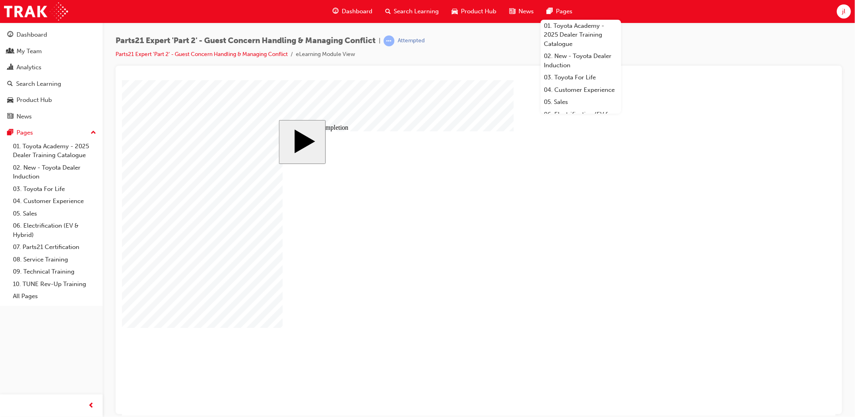
type input "4"
type input "80"
type input "4"
type input "16"
type input "25"
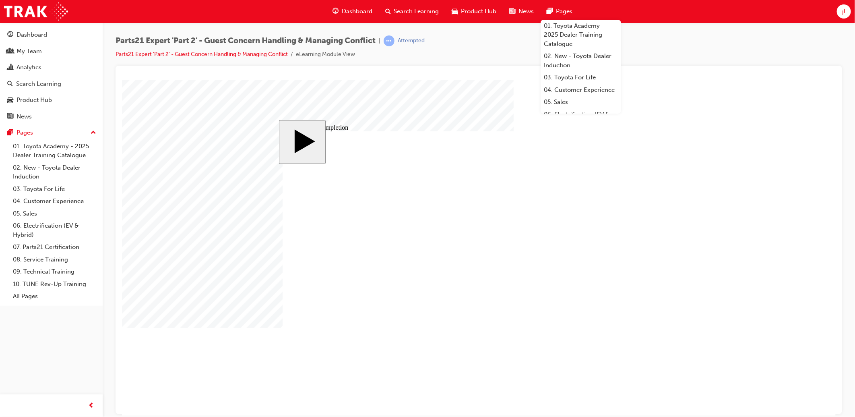
type input "3"
type input "6"
type input "50"
click at [727, 271] on body "slide: Course Completion Rectangle CLOSE Help EXIT BUTTON Line 2 HELP BUTTON Li…" at bounding box center [479, 248] width 714 height 336
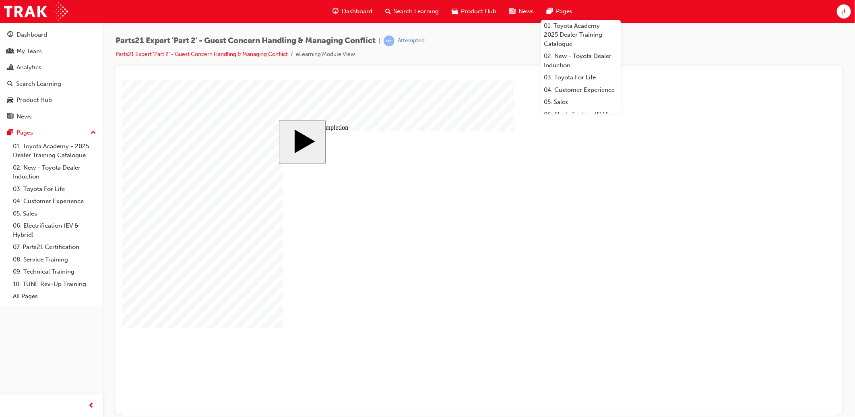
drag, startPoint x: 522, startPoint y: 278, endPoint x: 498, endPoint y: 276, distance: 23.8
type input "3"
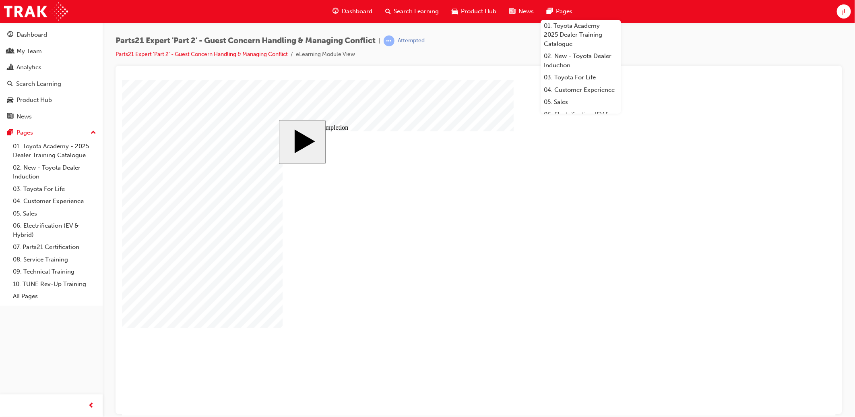
drag, startPoint x: 521, startPoint y: 285, endPoint x: 505, endPoint y: 286, distance: 15.8
type input "3"
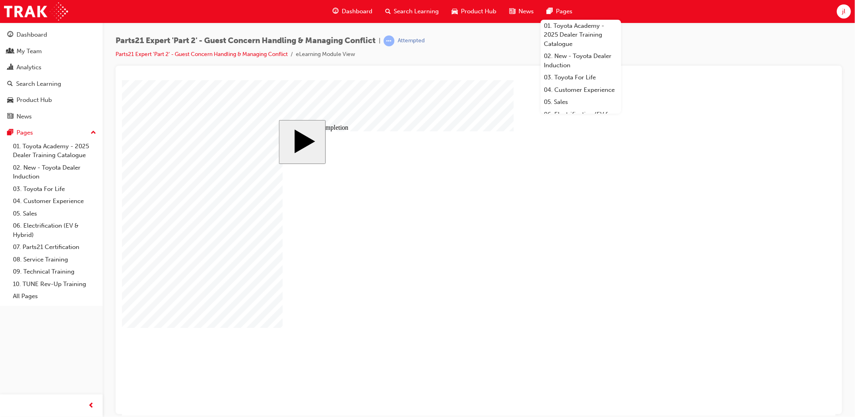
drag, startPoint x: 520, startPoint y: 292, endPoint x: 480, endPoint y: 293, distance: 40.3
type input "1"
type input "10"
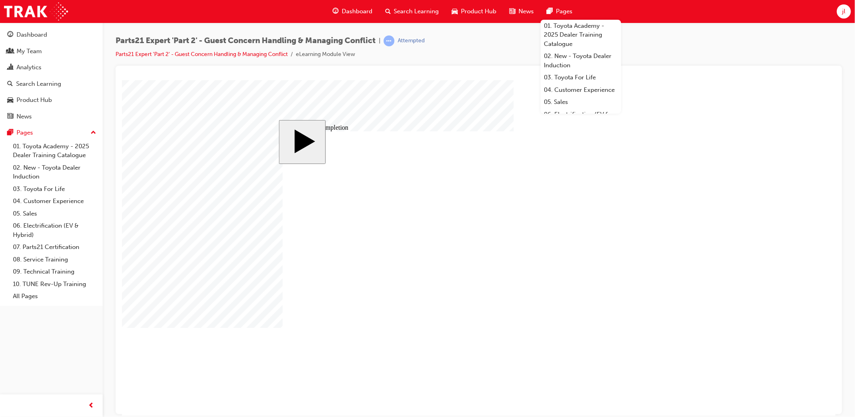
type input "10"
type input "100"
drag, startPoint x: 524, startPoint y: 298, endPoint x: 494, endPoint y: 299, distance: 29.8
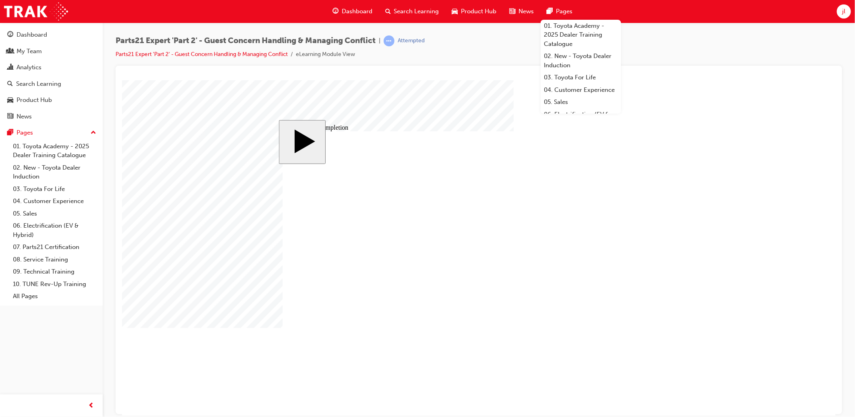
type input "3"
drag, startPoint x: 510, startPoint y: 304, endPoint x: 460, endPoint y: 303, distance: 50.0
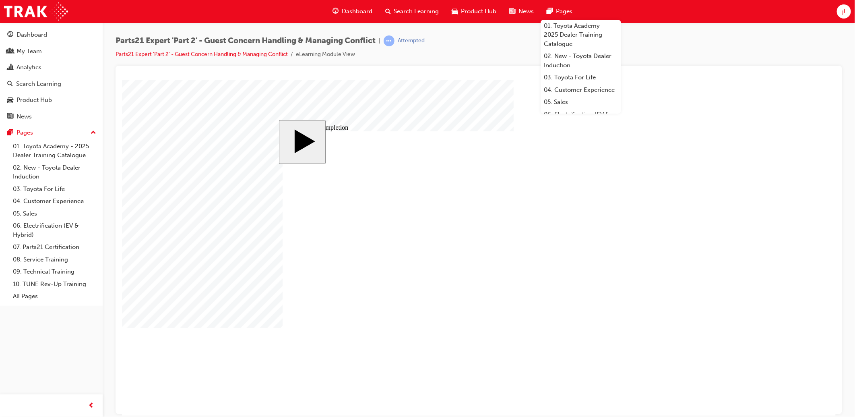
type input "6"
drag, startPoint x: 522, startPoint y: 311, endPoint x: 482, endPoint y: 313, distance: 39.9
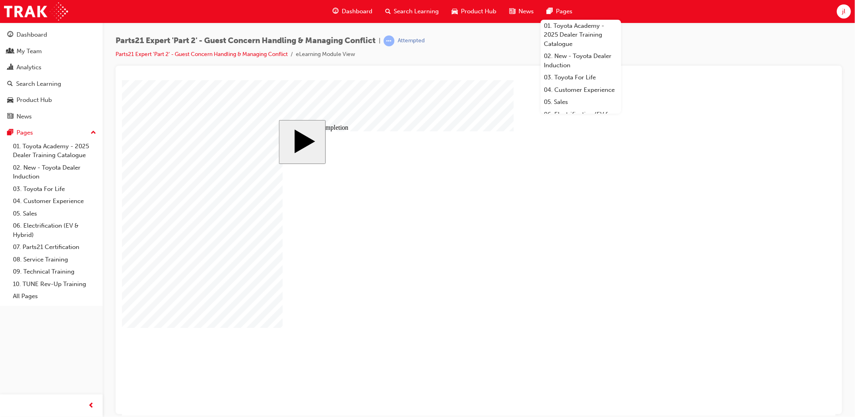
type input "5"
type input "50"
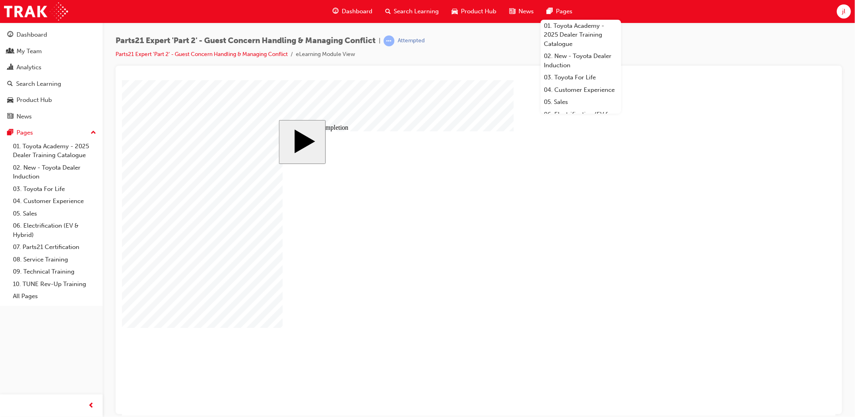
type input "50"
drag, startPoint x: 516, startPoint y: 318, endPoint x: 464, endPoint y: 316, distance: 52.0
type input "4"
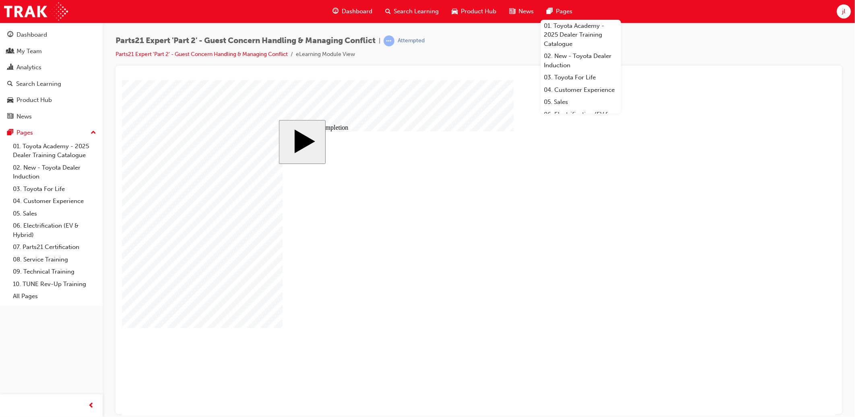
type input "4"
drag, startPoint x: 501, startPoint y: 325, endPoint x: 457, endPoint y: 325, distance: 43.9
type input "5"
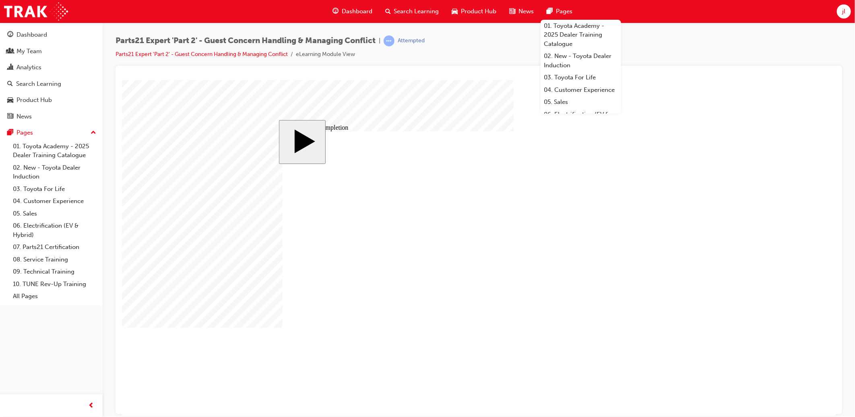
type input "5"
drag, startPoint x: 526, startPoint y: 331, endPoint x: 438, endPoint y: 331, distance: 88.6
type input "8"
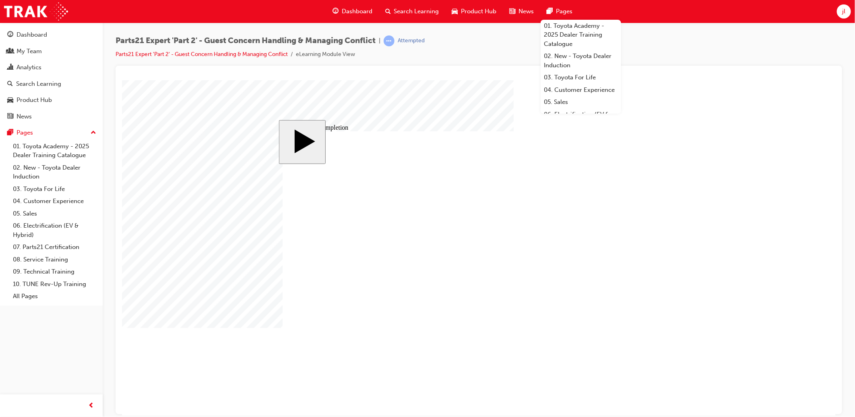
type input "8"
type input "80"
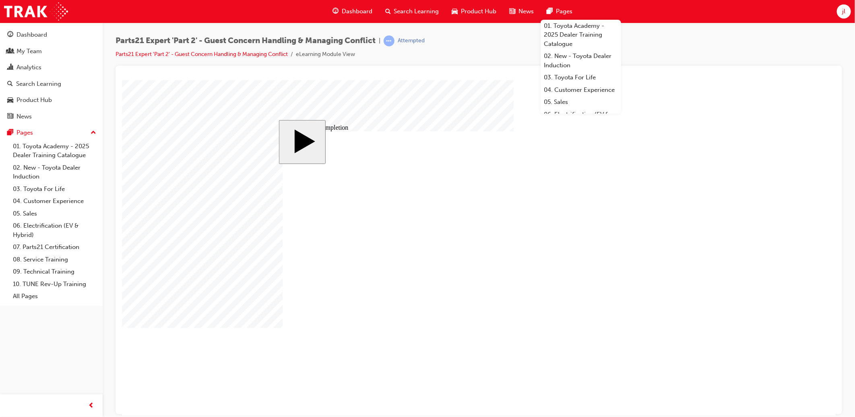
type input "16"
type input "4"
type input "12"
type input "3"
type input "100"
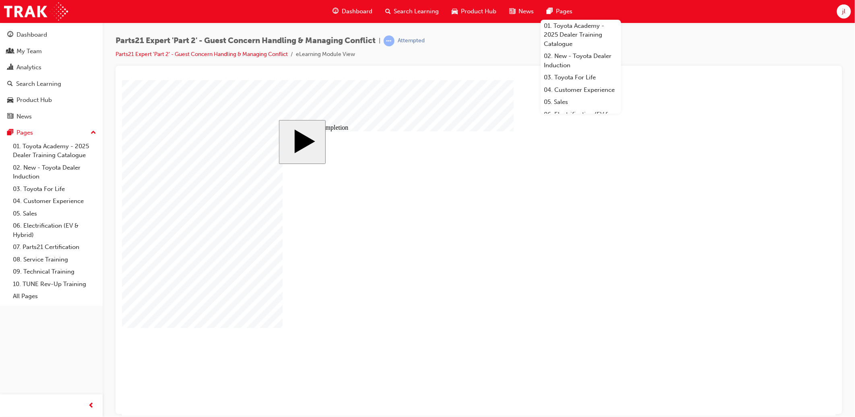
type input "3"
type input "6"
type input "50"
type input "4"
type input "5"
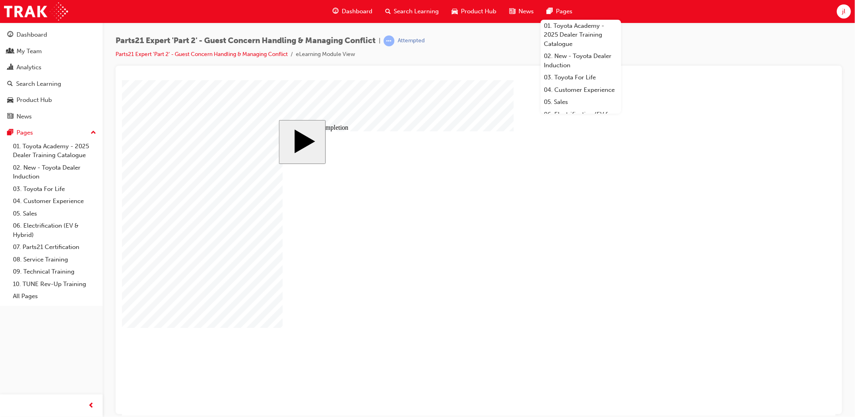
type input "80"
type input "16"
type input "4"
type input "12"
type input "3"
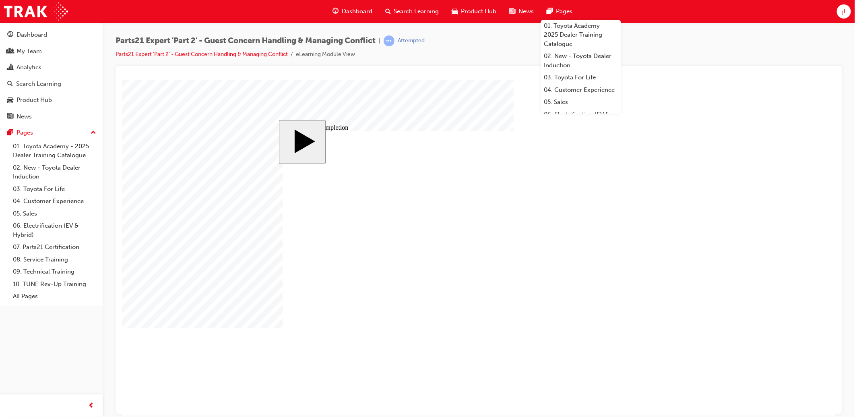
type input "100"
type input "3"
type input "6"
type input "50"
type input "4"
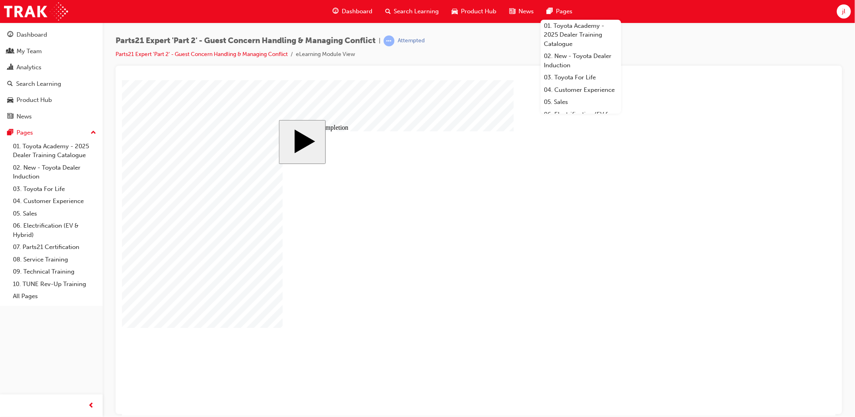
type input "5"
type input "80"
drag, startPoint x: 505, startPoint y: 325, endPoint x: 488, endPoint y: 325, distance: 16.9
type input "1"
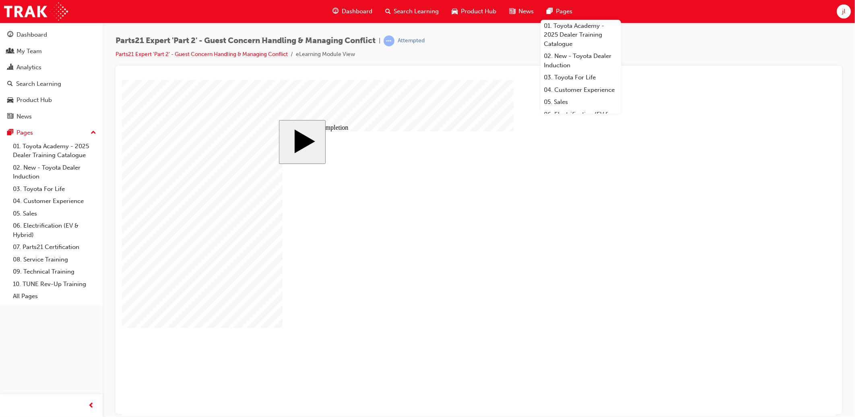
type input "1"
type input "16"
drag, startPoint x: 470, startPoint y: 366, endPoint x: 505, endPoint y: 338, distance: 45.0
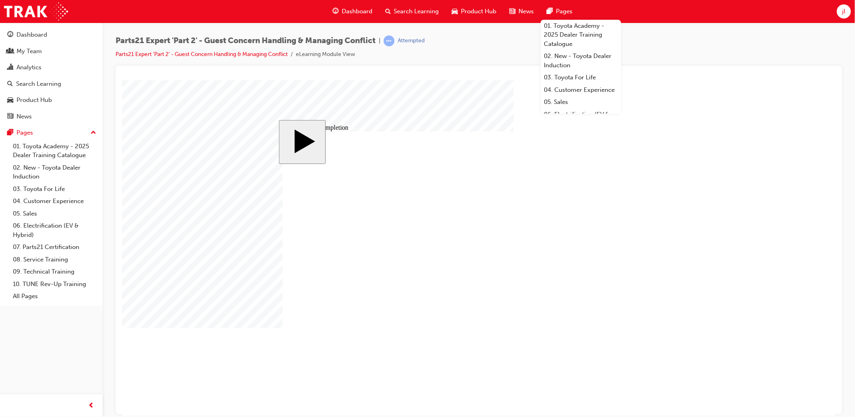
drag, startPoint x: 520, startPoint y: 331, endPoint x: 489, endPoint y: 329, distance: 31.9
type input "2"
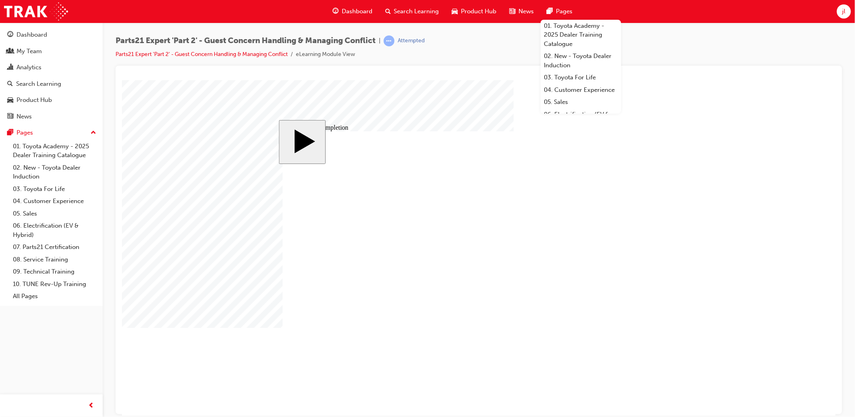
type input "25"
type input "16"
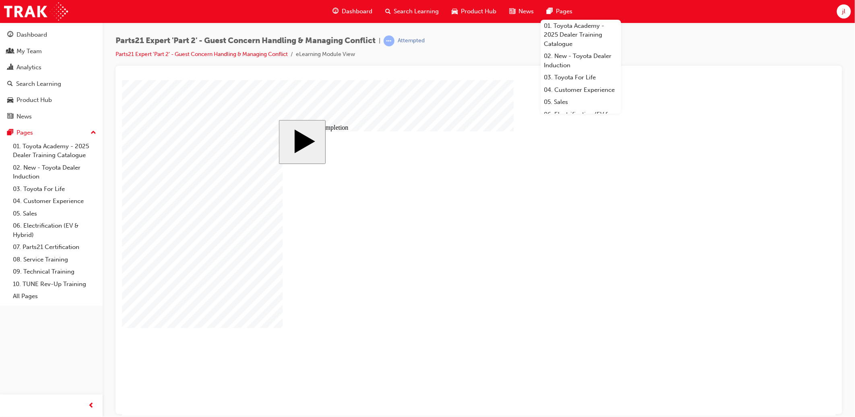
type input "4"
type input "12"
type input "3"
type input "100"
type input "3"
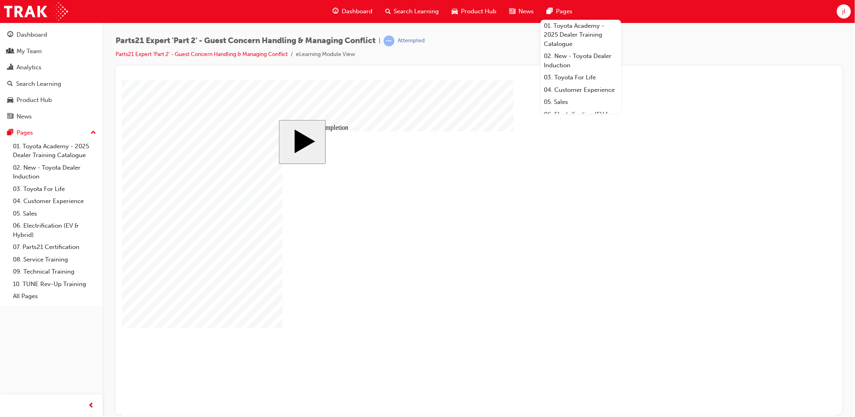
type input "6"
type input "50"
type input "4"
type input "16"
type input "25"
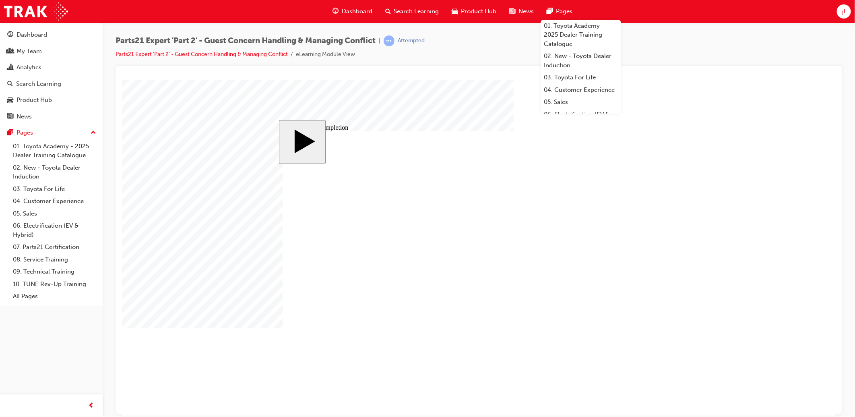
type input "16"
type input "4"
type input "12"
type input "3"
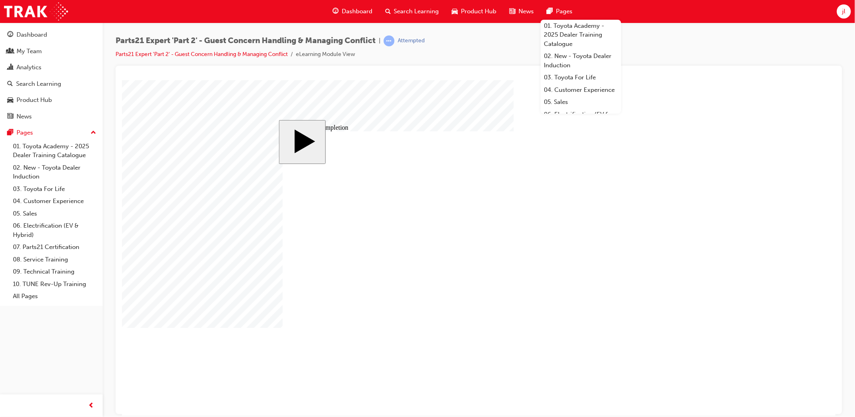
type input "100"
type input "3"
type input "6"
type input "50"
type input "4"
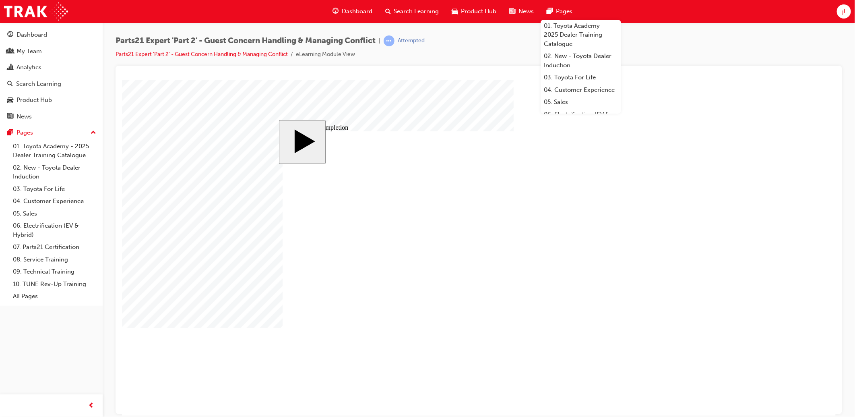
type input "16"
type input "25"
click at [711, 225] on body "slide: Course Completion Rectangle CLOSE Help EXIT BUTTON Line 2 HELP BUTTON Li…" at bounding box center [479, 248] width 714 height 336
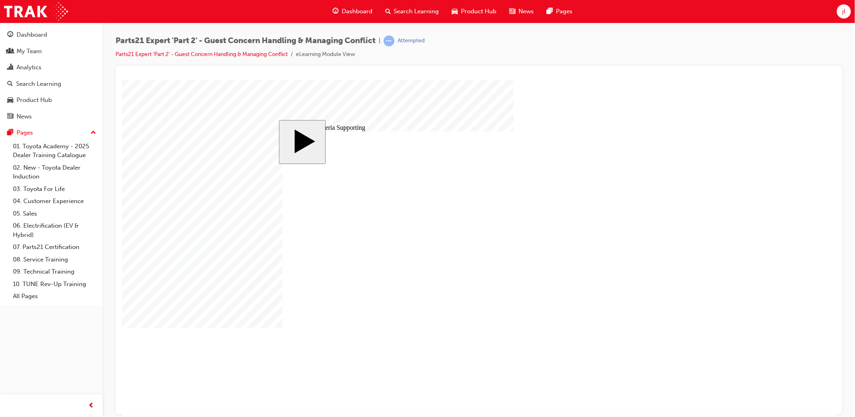
drag, startPoint x: 491, startPoint y: 189, endPoint x: 557, endPoint y: 141, distance: 82.1
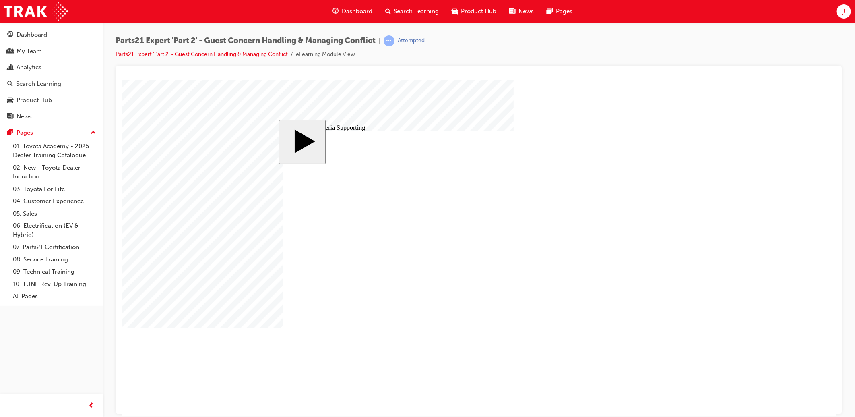
click at [677, 306] on div "slide: Parts 21 Group 1 Rectangular Callout 1 Oval 1 MENU Rectangle 6 HELP Rect…" at bounding box center [479, 248] width 400 height 256
click at [690, 216] on body "slide: Parts 21 Group 1 Rectangular Callout 1 Oval 1 MENU Rectangle 6 HELP Rect…" at bounding box center [479, 248] width 714 height 336
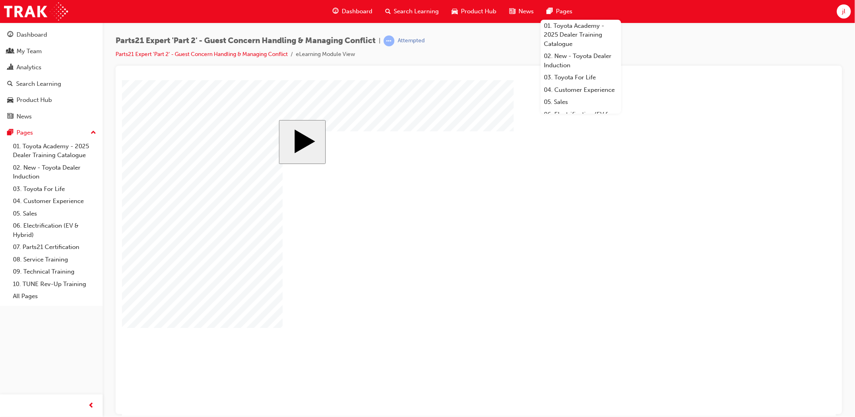
click at [734, 184] on body "slide: Parts 21 Group 1 Rectangular Callout 1 Oval 1 MENU Rectangle 6 HELP Rect…" at bounding box center [479, 248] width 714 height 336
drag, startPoint x: 602, startPoint y: 172, endPoint x: 560, endPoint y: 172, distance: 42.3
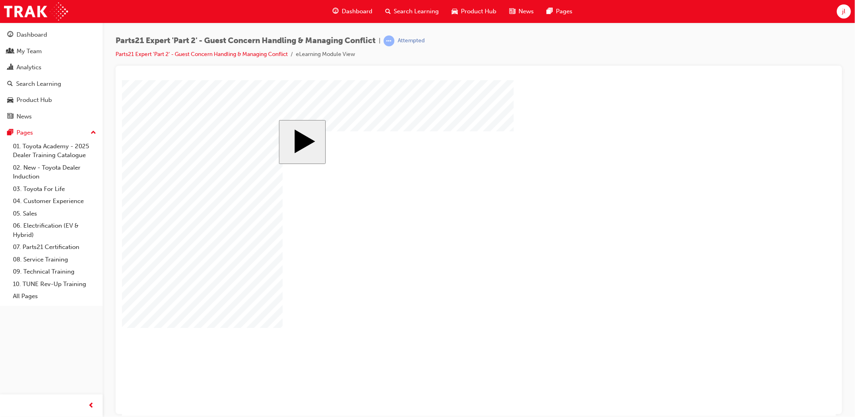
click at [251, 234] on body "slide: Parts 21 Group 1 Rectangular Callout 1 Oval 1 MENU Rectangle 6 HELP Rect…" at bounding box center [479, 248] width 714 height 336
click at [754, 167] on body "slide: Course Completion MENU Rectangle 6 HELP Rectangle 6 EXIT Rectangle 6 Sun…" at bounding box center [479, 248] width 714 height 336
drag, startPoint x: 479, startPoint y: 265, endPoint x: 536, endPoint y: 241, distance: 61.5
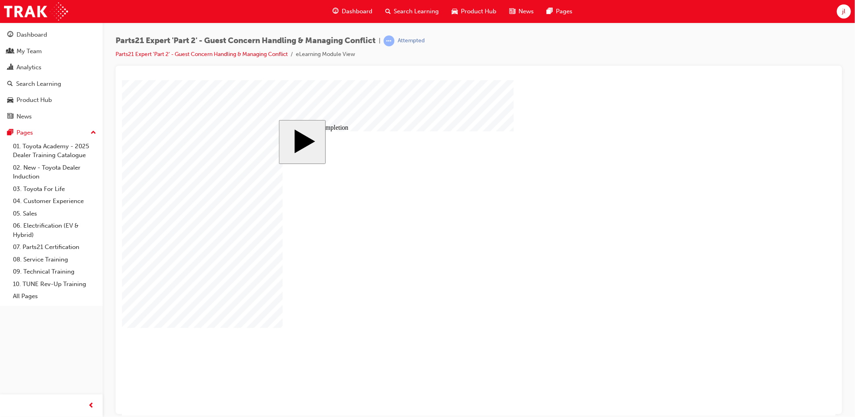
type input "1"
type input "16"
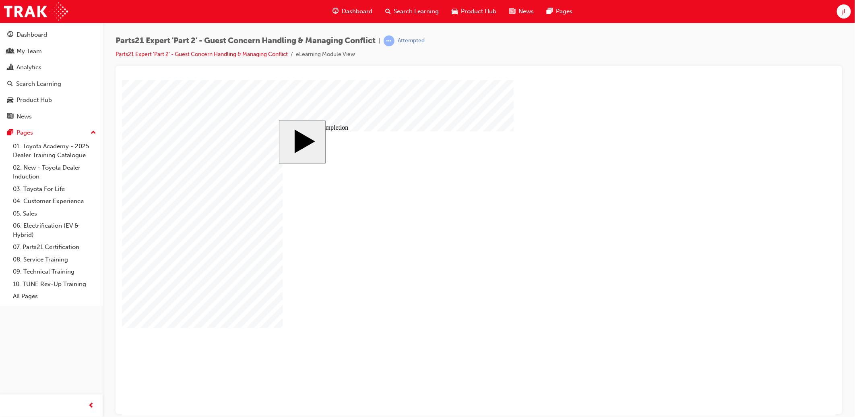
click at [725, 231] on body "slide: Course Completion MENU Rectangle 6 HELP Rectangle 6 EXIT Rectangle 6 Sun…" at bounding box center [479, 248] width 714 height 336
drag, startPoint x: 519, startPoint y: 278, endPoint x: 599, endPoint y: 258, distance: 82.0
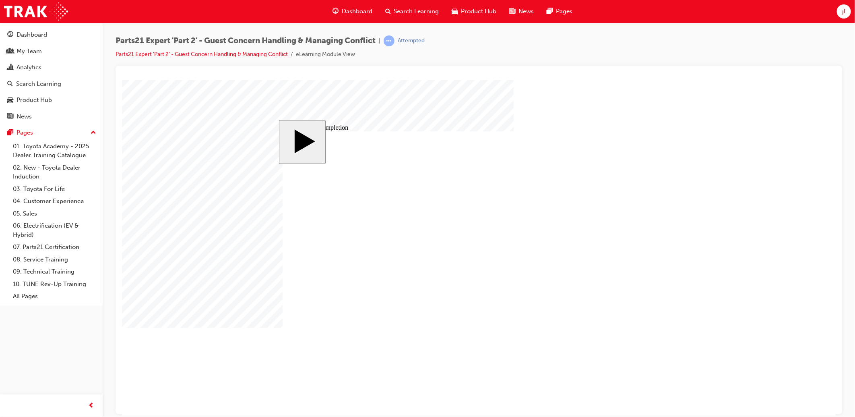
click at [753, 292] on body "slide: Course Completion MENU Rectangle 6 HELP Rectangle 6 EXIT Rectangle 6 Sun…" at bounding box center [479, 248] width 714 height 336
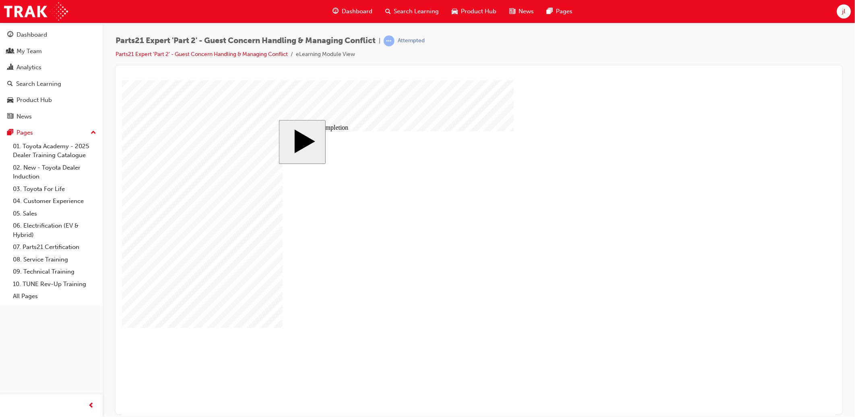
drag, startPoint x: 485, startPoint y: 265, endPoint x: 409, endPoint y: 267, distance: 75.7
drag, startPoint x: 596, startPoint y: 266, endPoint x: 541, endPoint y: 269, distance: 54.9
drag, startPoint x: 661, startPoint y: 265, endPoint x: 625, endPoint y: 269, distance: 35.6
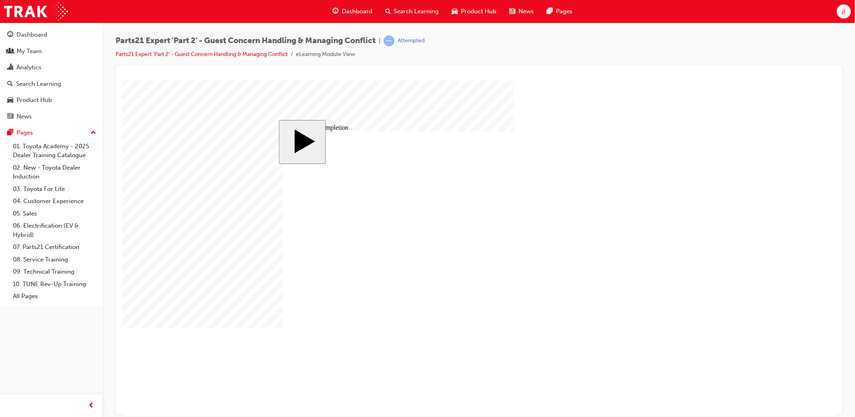
click at [788, 264] on body "slide: Course Completion Rectangle 1 Rectangle 2 That was incorrect, please try…" at bounding box center [479, 248] width 714 height 336
drag, startPoint x: 478, startPoint y: 267, endPoint x: 443, endPoint y: 269, distance: 35.1
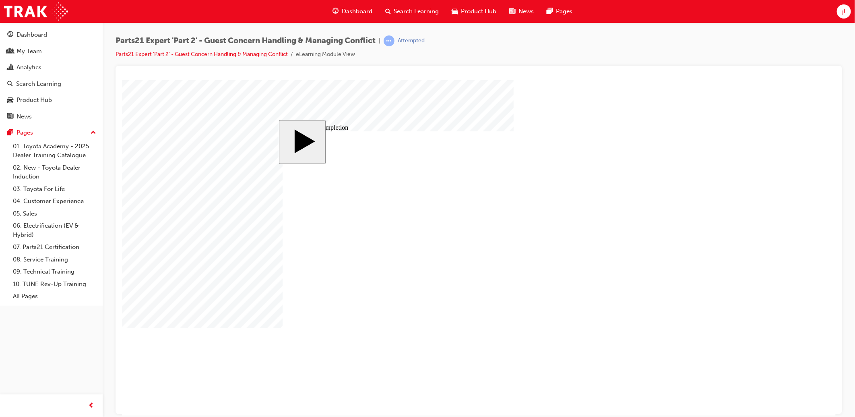
drag, startPoint x: 574, startPoint y: 268, endPoint x: 551, endPoint y: 274, distance: 23.4
drag, startPoint x: 641, startPoint y: 265, endPoint x: 576, endPoint y: 265, distance: 65.3
click at [701, 206] on body "slide: Course Completion Rectangle 1 Rectangle 2 That was incorrect, please try…" at bounding box center [479, 248] width 714 height 336
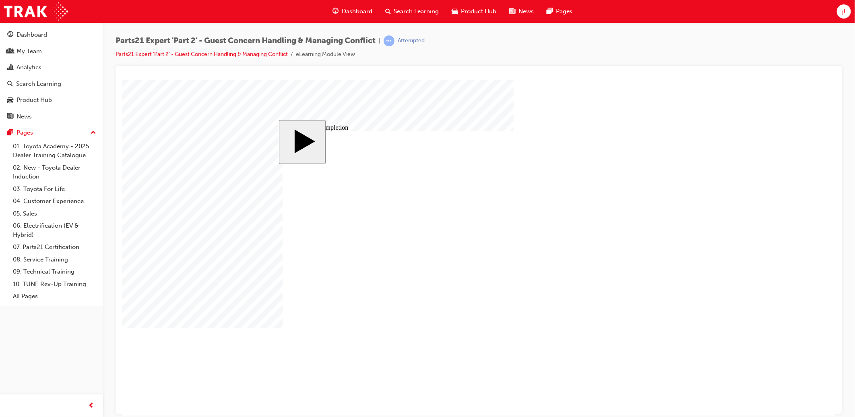
click at [773, 164] on body "slide: Course Completion Rectangle 1 Rectangle 2 That was incorrect, please try…" at bounding box center [479, 248] width 714 height 336
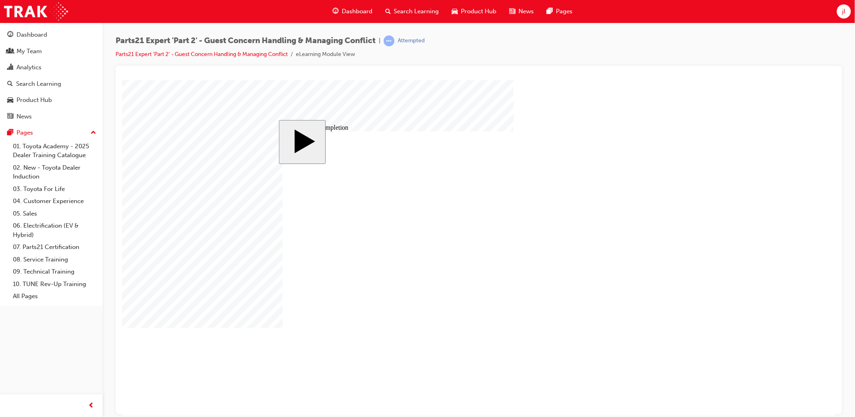
click at [766, 223] on body "slide: Course Completion Rectangle 1 Rectangle 2 That was incorrect, please try…" at bounding box center [479, 248] width 714 height 336
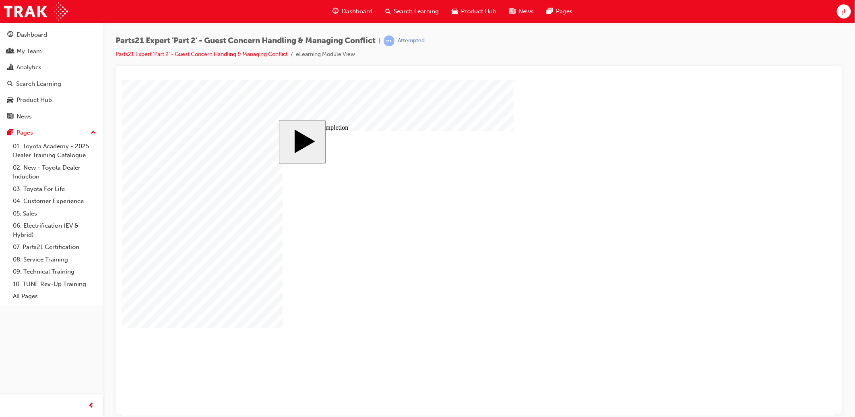
drag, startPoint x: 474, startPoint y: 338, endPoint x: 479, endPoint y: 334, distance: 6.5
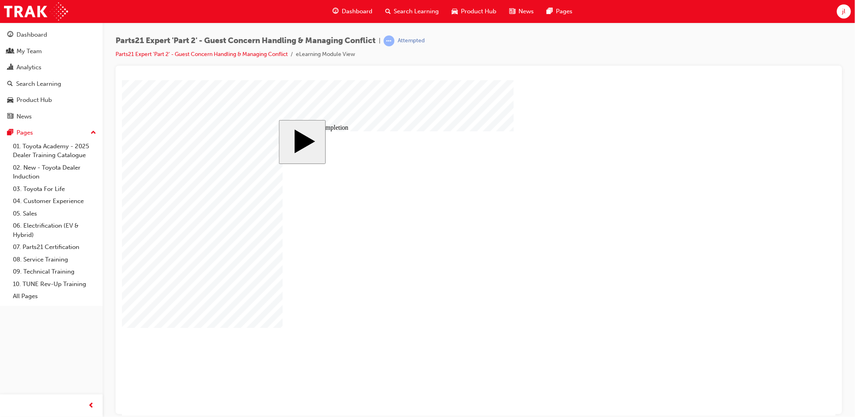
click at [832, 158] on body "slide: Course Completion Rectangle 1 Rectangle 2 That was incorrect, please try…" at bounding box center [479, 248] width 714 height 336
click at [754, 281] on body "slide: Course Completion Rectangle 1 Rectangle 2 That was incorrect, please try…" at bounding box center [479, 248] width 714 height 336
drag, startPoint x: 660, startPoint y: 350, endPoint x: 645, endPoint y: 356, distance: 16.2
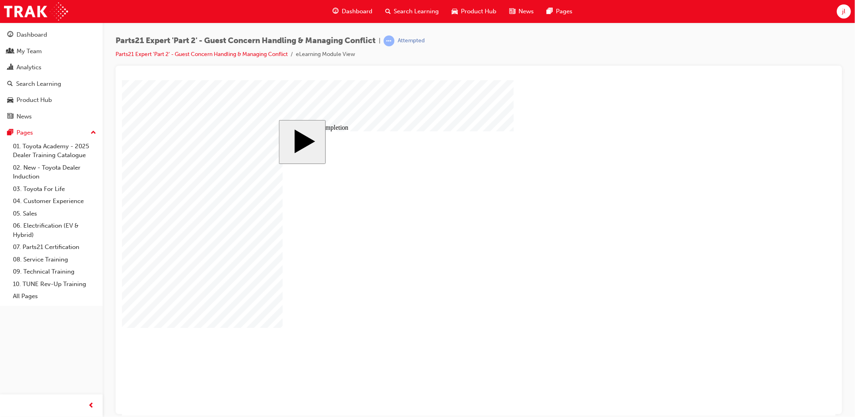
click at [744, 261] on body "slide: Course Completion Rectangle 1 Rectangle 2 That was incorrect, please try…" at bounding box center [479, 248] width 714 height 336
click at [723, 203] on body "slide: Course Completion Rectangle 1 Rectangle 2 That was incorrect, please try…" at bounding box center [479, 248] width 714 height 336
click at [738, 143] on body "slide: Course Completion Rectangle 1 Rectangle 2 That was incorrect, please try…" at bounding box center [479, 248] width 714 height 336
click at [764, 174] on body "slide: Course Completion Rectangle 1 Rectangle 2 That was incorrect, please try…" at bounding box center [479, 248] width 714 height 336
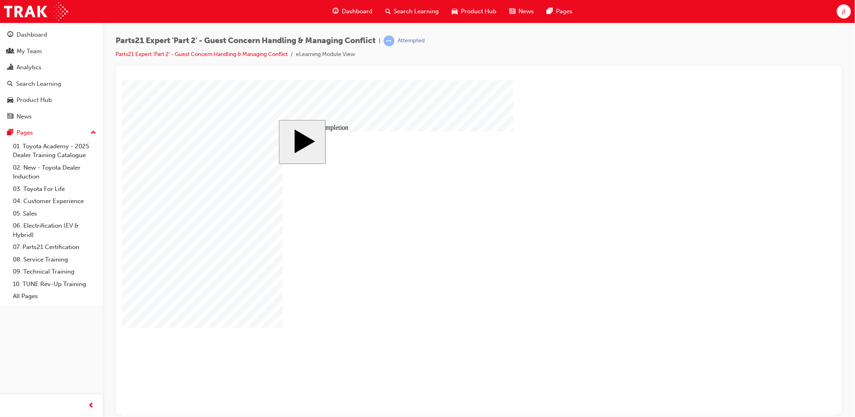
drag, startPoint x: 521, startPoint y: 279, endPoint x: 500, endPoint y: 280, distance: 20.6
drag, startPoint x: 522, startPoint y: 286, endPoint x: 472, endPoint y: 282, distance: 50.1
drag, startPoint x: 521, startPoint y: 294, endPoint x: 409, endPoint y: 314, distance: 114.2
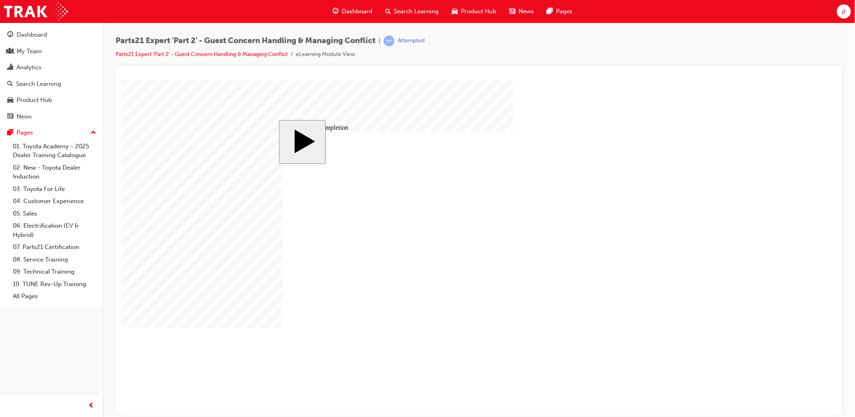
drag, startPoint x: 523, startPoint y: 287, endPoint x: 480, endPoint y: 291, distance: 43.3
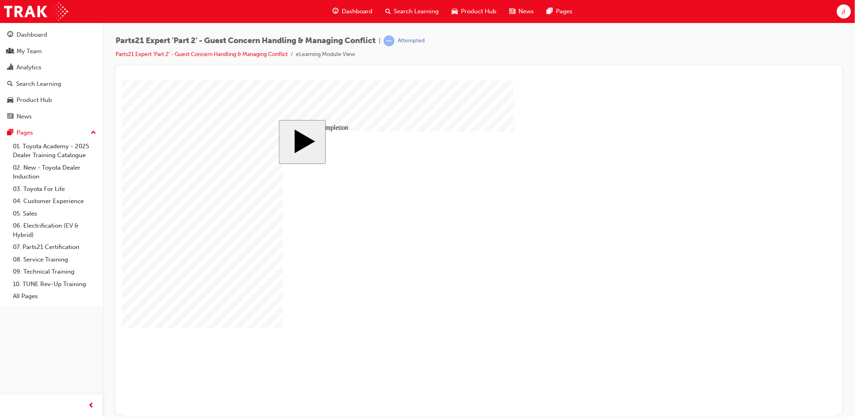
click at [760, 257] on body "slide: Course Completion Rectangle 1 Rectangle 2 That was incorrect, please try…" at bounding box center [479, 248] width 714 height 336
drag, startPoint x: 524, startPoint y: 284, endPoint x: 495, endPoint y: 286, distance: 28.7
drag, startPoint x: 524, startPoint y: 285, endPoint x: 507, endPoint y: 288, distance: 16.8
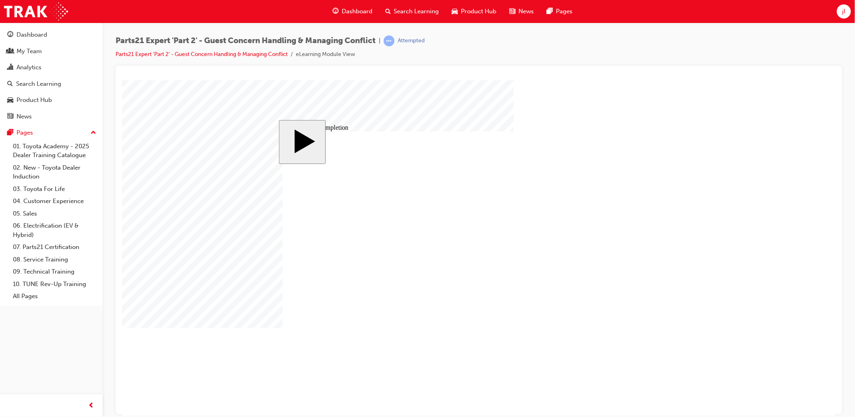
drag, startPoint x: 522, startPoint y: 293, endPoint x: 472, endPoint y: 295, distance: 50.4
drag, startPoint x: 522, startPoint y: 298, endPoint x: 515, endPoint y: 298, distance: 7.2
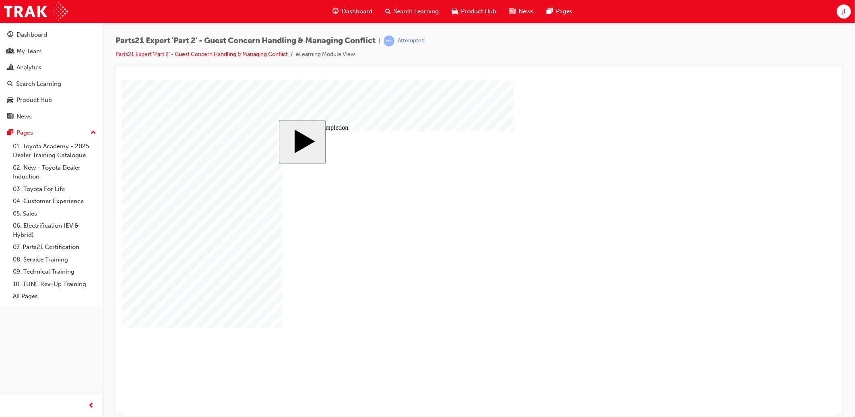
drag, startPoint x: 509, startPoint y: 306, endPoint x: 505, endPoint y: 306, distance: 4.4
drag, startPoint x: 522, startPoint y: 311, endPoint x: 489, endPoint y: 313, distance: 33.1
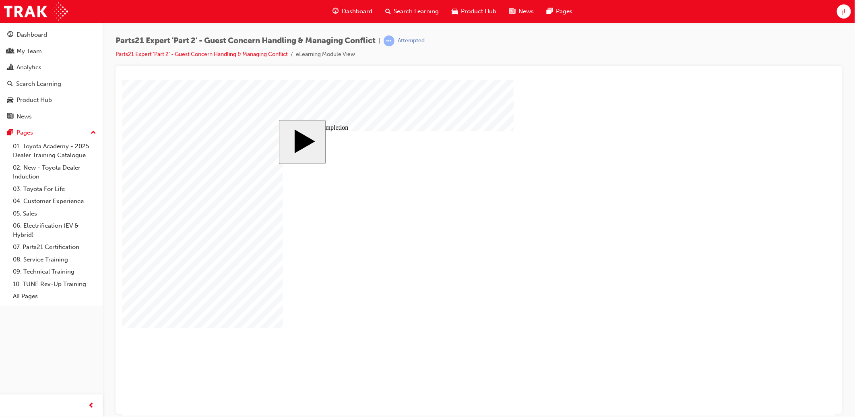
click at [718, 213] on body "slide: Course Completion Rectangle 1 Rectangle 2 That was incorrect, please try…" at bounding box center [479, 248] width 714 height 336
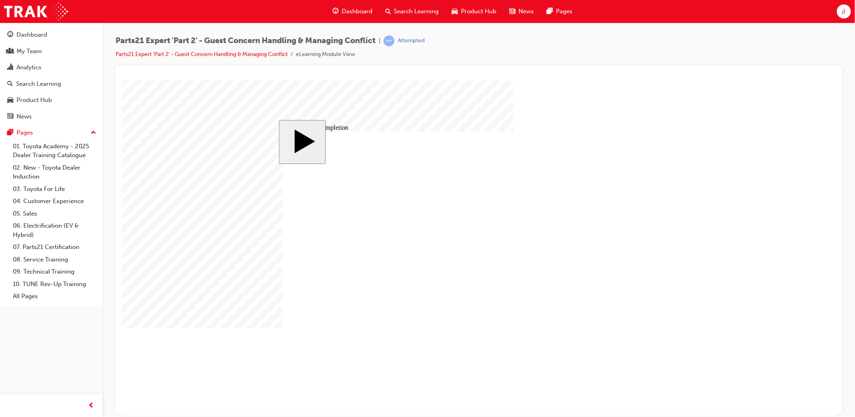
drag, startPoint x: 522, startPoint y: 281, endPoint x: 508, endPoint y: 281, distance: 14.1
drag, startPoint x: 522, startPoint y: 289, endPoint x: 517, endPoint y: 289, distance: 4.9
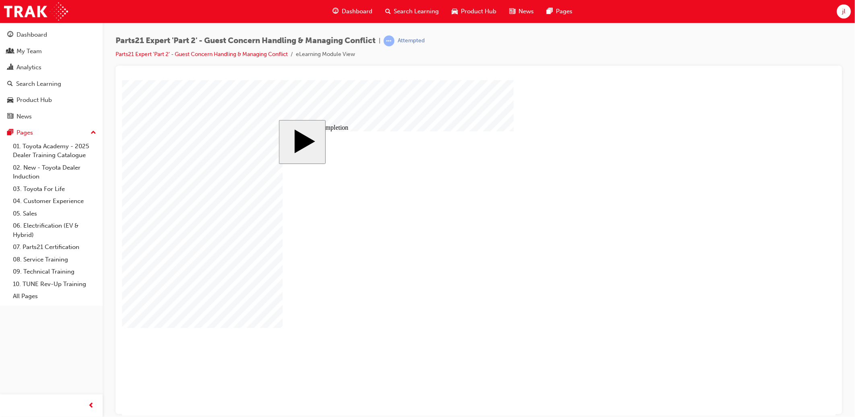
drag, startPoint x: 524, startPoint y: 286, endPoint x: 517, endPoint y: 284, distance: 7.1
drag, startPoint x: 522, startPoint y: 293, endPoint x: 516, endPoint y: 293, distance: 5.6
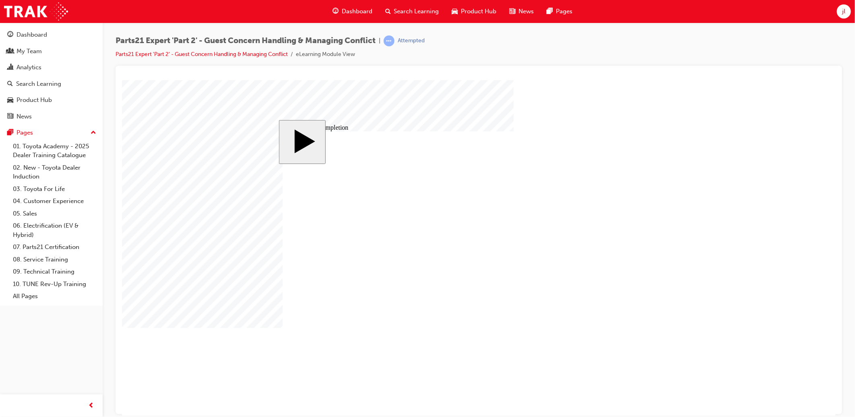
drag, startPoint x: 511, startPoint y: 306, endPoint x: 505, endPoint y: 306, distance: 6.4
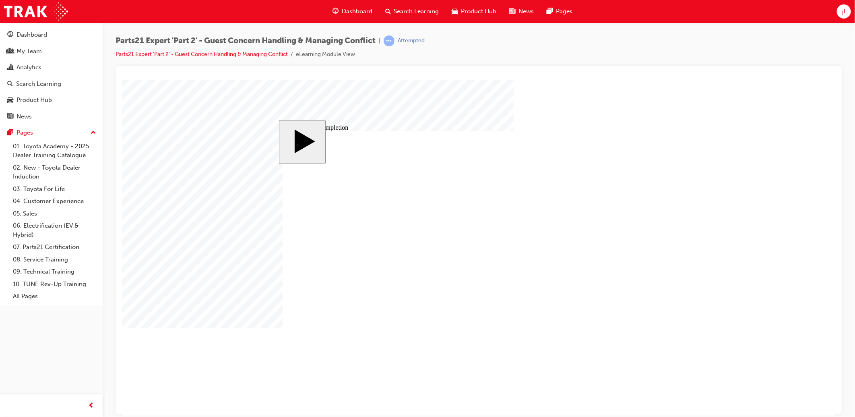
drag, startPoint x: 512, startPoint y: 306, endPoint x: 504, endPoint y: 304, distance: 7.4
drag, startPoint x: 510, startPoint y: 305, endPoint x: 504, endPoint y: 305, distance: 6.0
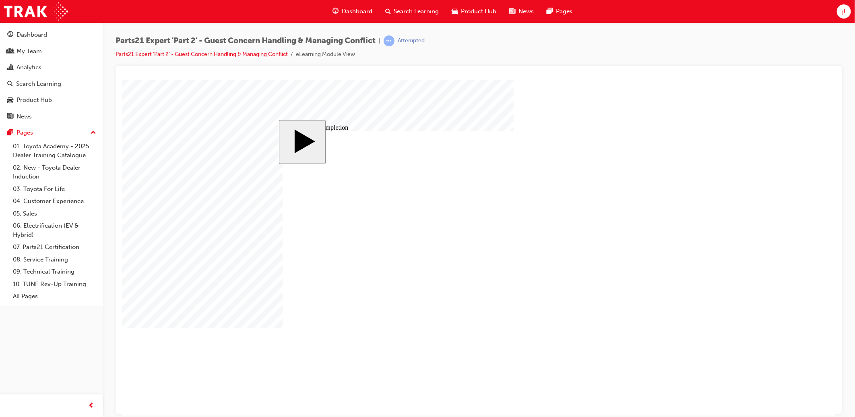
drag, startPoint x: 564, startPoint y: 307, endPoint x: 544, endPoint y: 317, distance: 22.3
drag, startPoint x: 524, startPoint y: 313, endPoint x: 514, endPoint y: 312, distance: 10.1
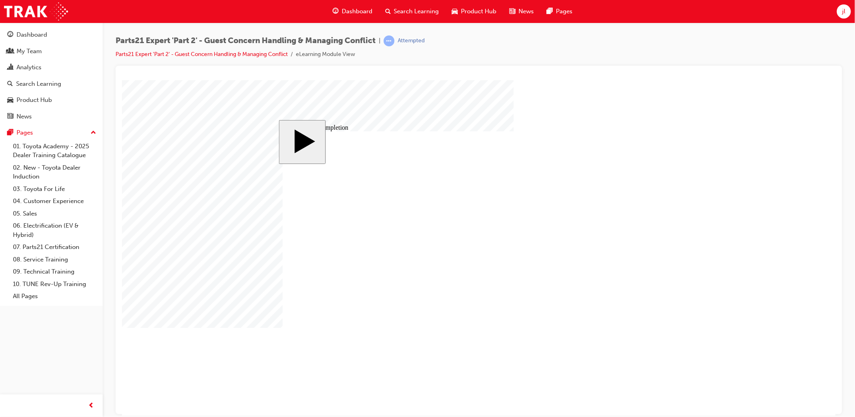
click at [775, 246] on body "slide: Course Completion Rectangle 1 Rectangle 2 That was incorrect, please try…" at bounding box center [479, 248] width 714 height 336
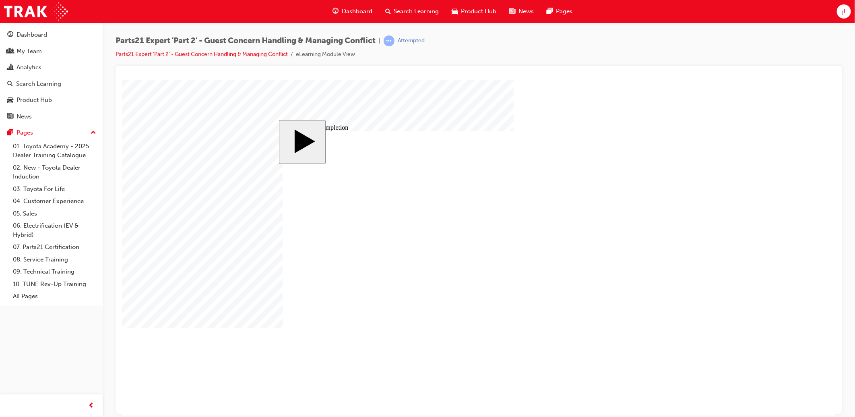
drag, startPoint x: 521, startPoint y: 279, endPoint x: 494, endPoint y: 280, distance: 27.0
drag, startPoint x: 522, startPoint y: 290, endPoint x: 505, endPoint y: 291, distance: 17.3
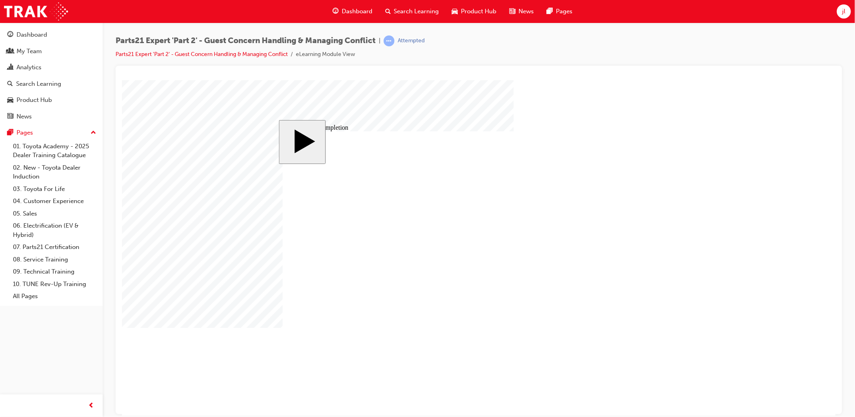
drag, startPoint x: 522, startPoint y: 299, endPoint x: 509, endPoint y: 300, distance: 13.3
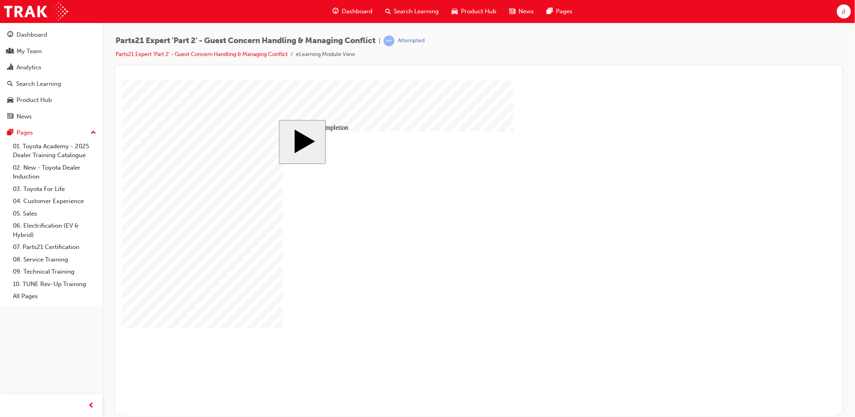
drag, startPoint x: 389, startPoint y: 238, endPoint x: 380, endPoint y: 240, distance: 9.4
click at [708, 174] on body "slide: Course Completion Rectangle 1 Rectangle 2 That was incorrect, please try…" at bounding box center [479, 248] width 714 height 336
click at [791, 163] on body "slide: Course Completion Rectangle 1 Rectangle 2 That was incorrect, please try…" at bounding box center [479, 248] width 714 height 336
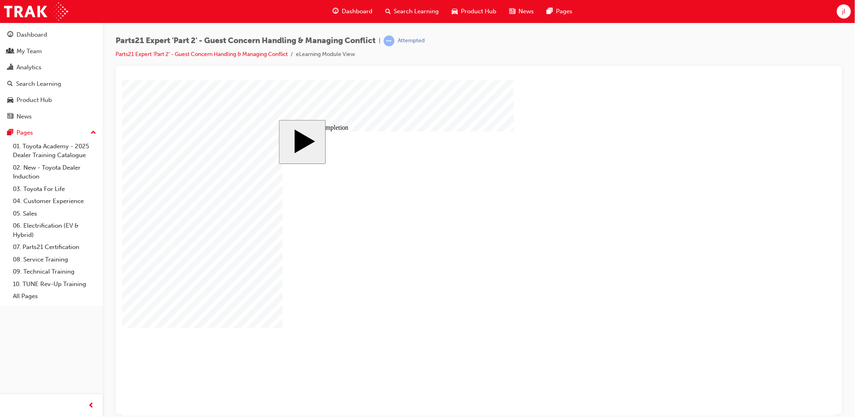
click at [676, 155] on div "slide: Course Completion Rectangle 1 Rectangle 2 That was incorrect, please try…" at bounding box center [479, 248] width 400 height 256
click at [799, 144] on body "slide: Course Completion Rectangle 1 Rectangle 2 That was incorrect, please try…" at bounding box center [479, 248] width 714 height 336
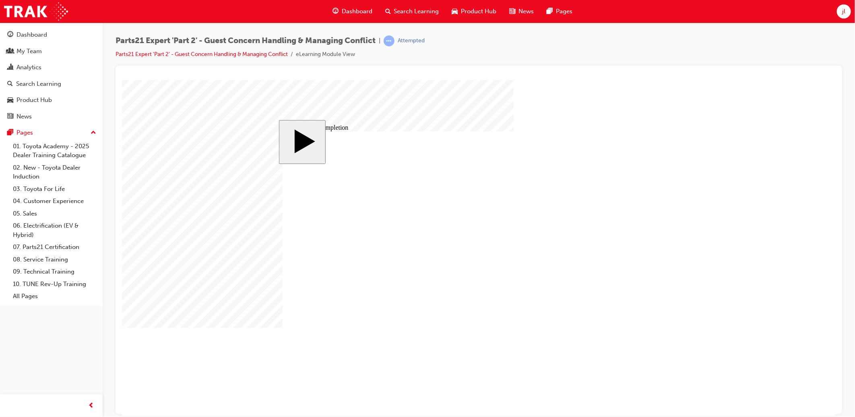
drag, startPoint x: 552, startPoint y: 327, endPoint x: 588, endPoint y: 330, distance: 36.8
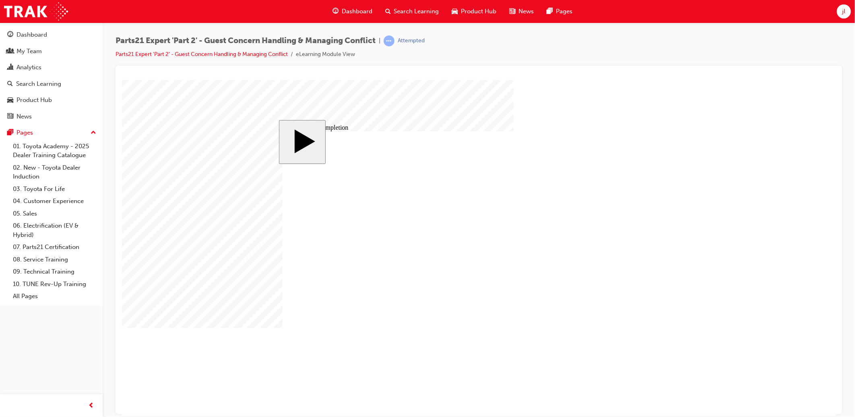
drag, startPoint x: 532, startPoint y: 333, endPoint x: 568, endPoint y: 193, distance: 144.6
drag, startPoint x: 314, startPoint y: 229, endPoint x: 351, endPoint y: 228, distance: 37.1
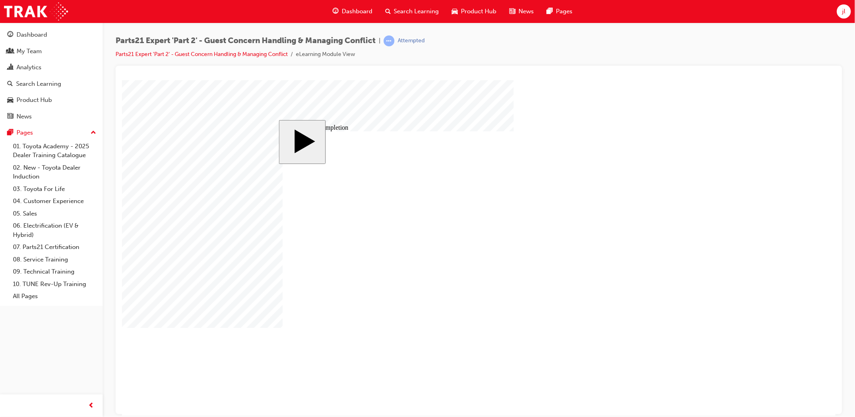
click at [737, 231] on body "slide: Course Completion Rectangle CLOSE Help EXIT BUTTON Line 2 HELP BUTTON Li…" at bounding box center [479, 248] width 714 height 336
drag, startPoint x: 524, startPoint y: 279, endPoint x: 508, endPoint y: 279, distance: 15.3
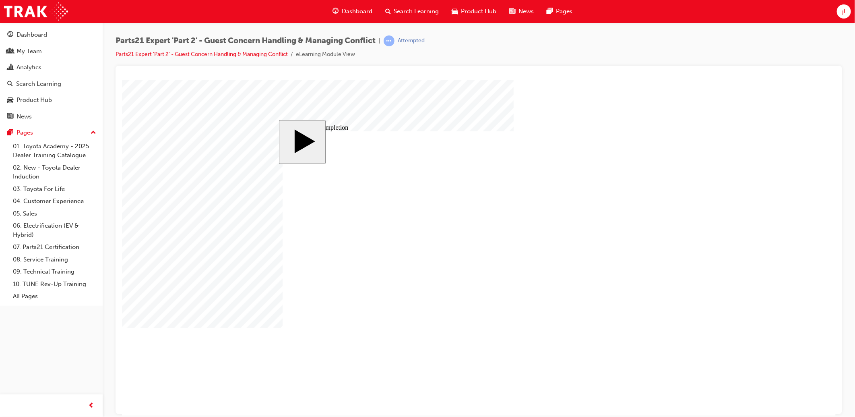
drag, startPoint x: 520, startPoint y: 294, endPoint x: 504, endPoint y: 290, distance: 16.4
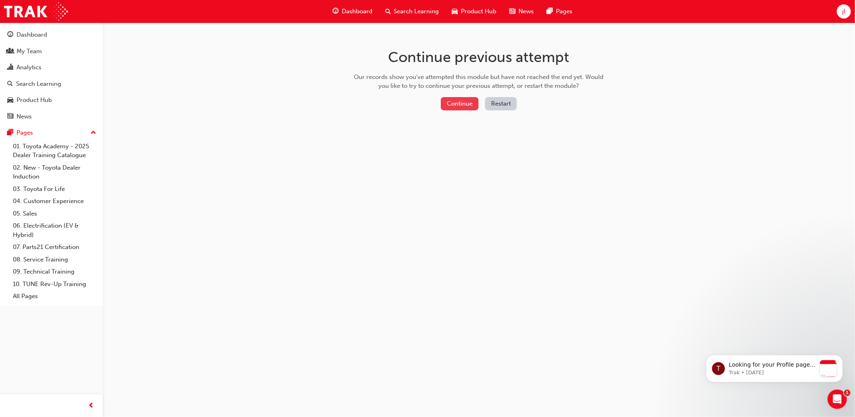
click at [460, 98] on button "Continue" at bounding box center [460, 103] width 38 height 13
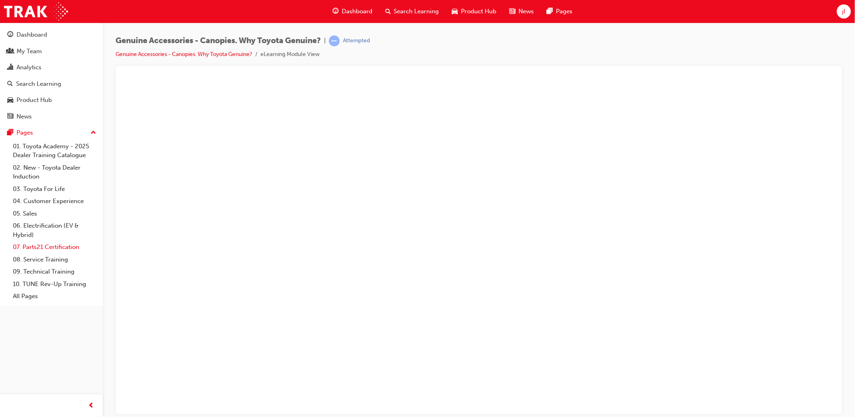
click at [50, 250] on link "07. Parts21 Certification" at bounding box center [55, 247] width 90 height 12
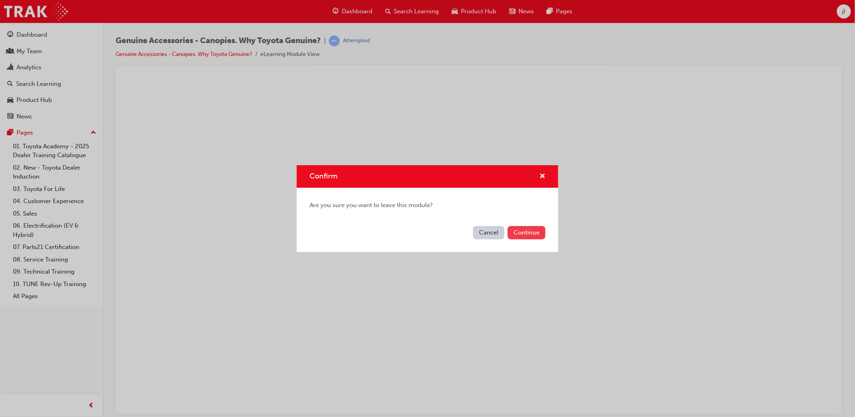
click at [532, 232] on button "Continue" at bounding box center [527, 232] width 38 height 13
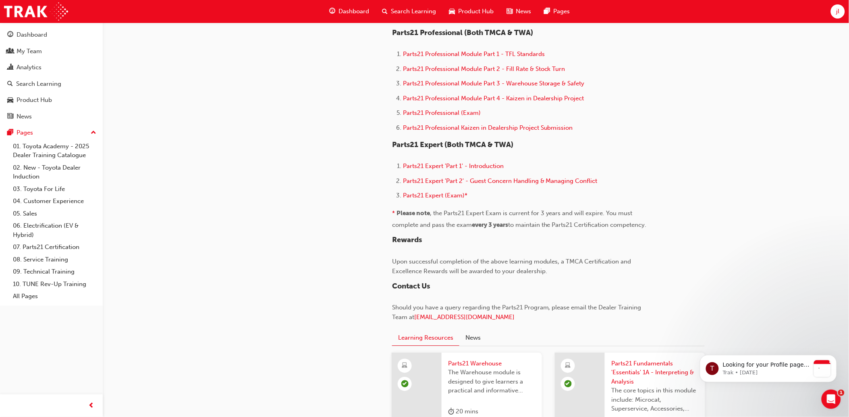
scroll to position [492, 0]
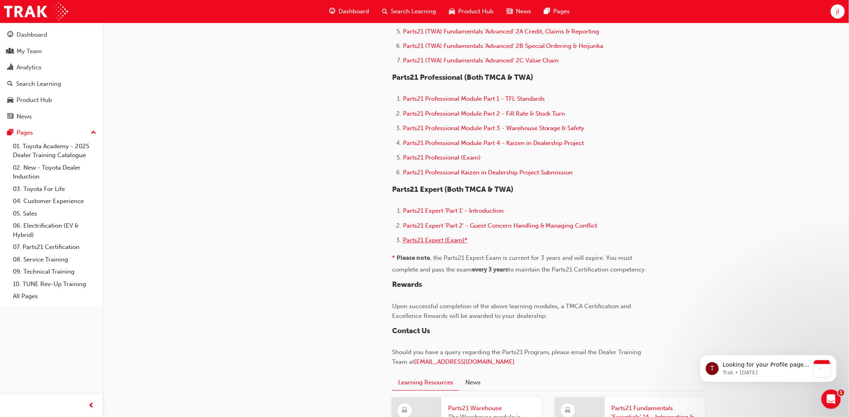
click at [437, 244] on span "Parts21 Expert (Exam)*" at bounding box center [435, 240] width 64 height 7
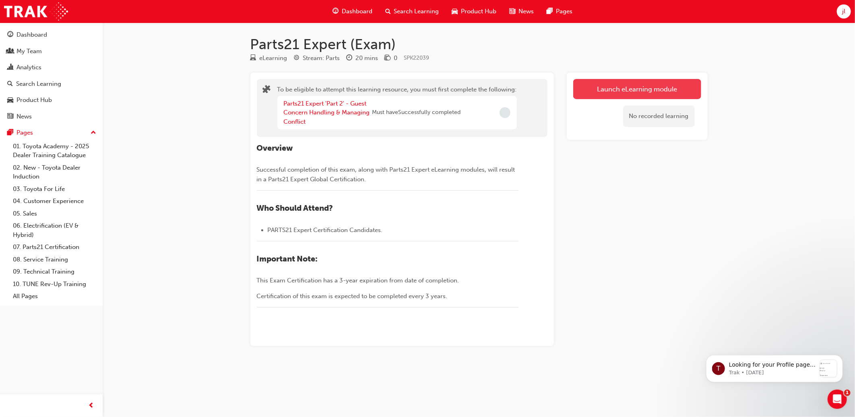
click at [631, 90] on button "Launch eLearning module" at bounding box center [638, 89] width 128 height 20
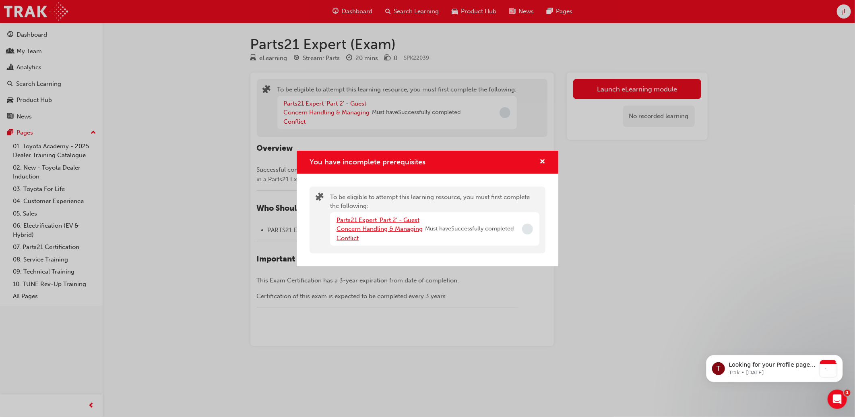
click at [401, 229] on link "Parts21 Expert 'Part 2' - Guest Concern Handling & Managing Conflict" at bounding box center [380, 228] width 86 height 25
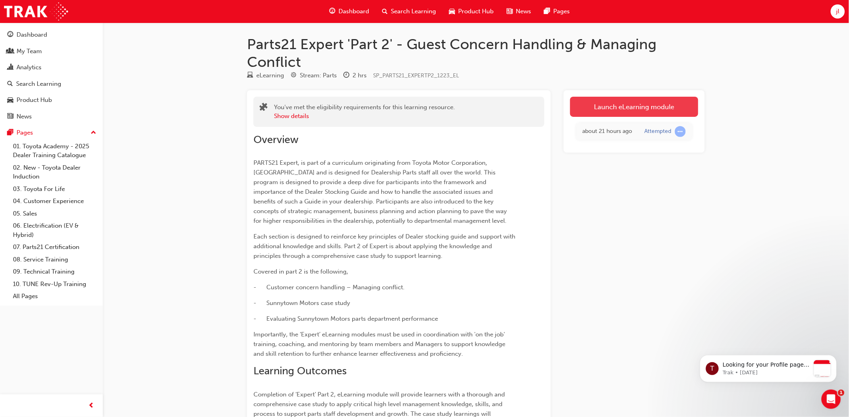
click at [659, 107] on link "Launch eLearning module" at bounding box center [634, 107] width 128 height 20
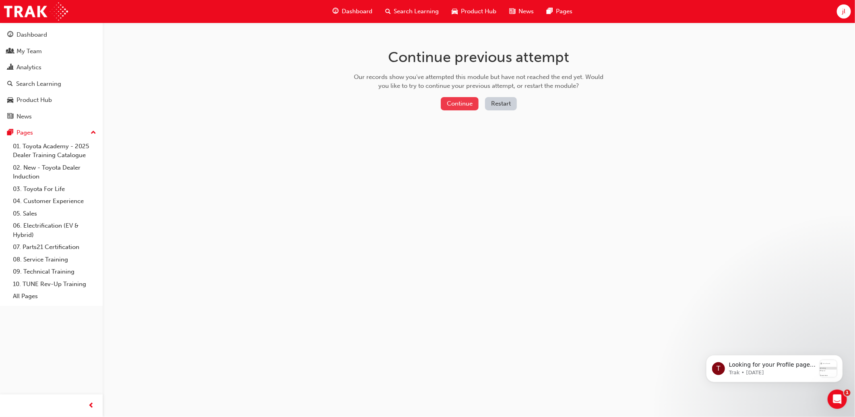
click at [461, 107] on button "Continue" at bounding box center [460, 103] width 38 height 13
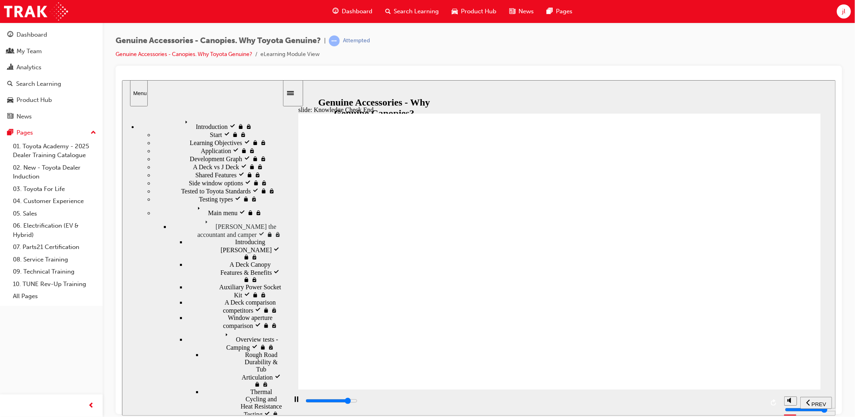
click at [484, 404] on div "playback controls" at bounding box center [534, 400] width 460 height 9
click at [746, 403] on div "playback controls" at bounding box center [534, 400] width 460 height 9
click at [706, 390] on div "playback controls" at bounding box center [533, 402] width 493 height 26
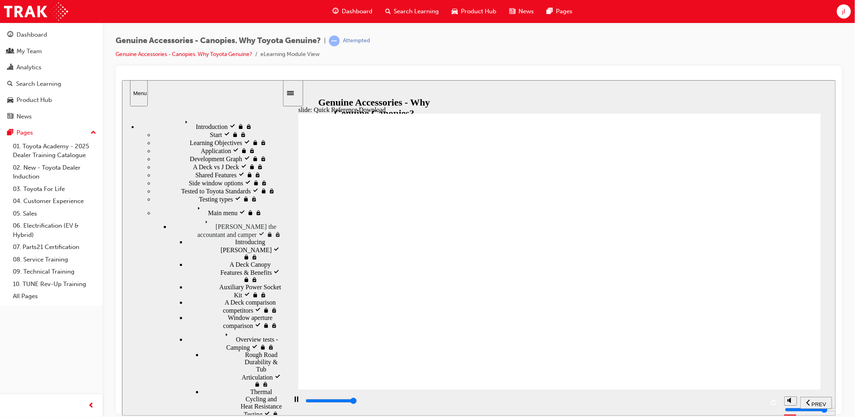
type input "11300"
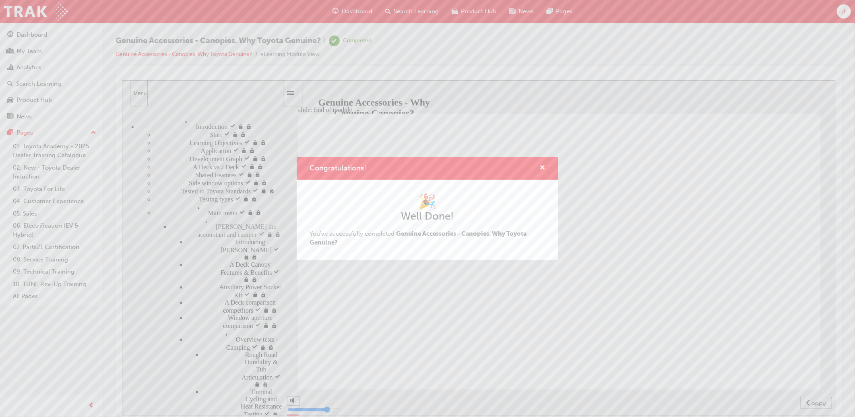
click at [379, 216] on h2 "Well Done!" at bounding box center [428, 216] width 236 height 13
click at [434, 193] on div "🎉 Well Done! You've successfully completed Genuine Accessories - Canopies. Why …" at bounding box center [428, 220] width 262 height 81
click at [542, 168] on span "cross-icon" at bounding box center [543, 168] width 6 height 7
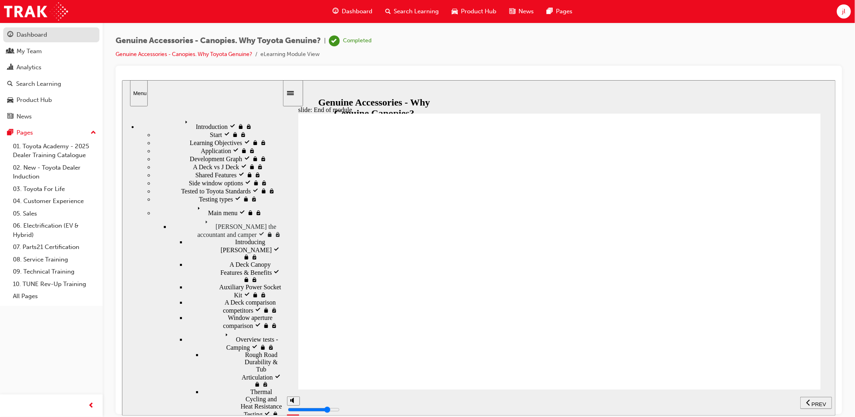
click at [37, 36] on div "Dashboard" at bounding box center [32, 34] width 31 height 9
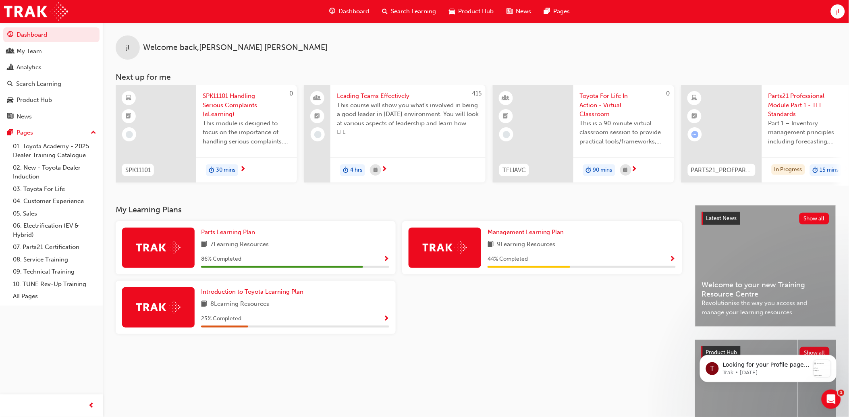
click at [385, 259] on span "Show Progress" at bounding box center [386, 259] width 6 height 7
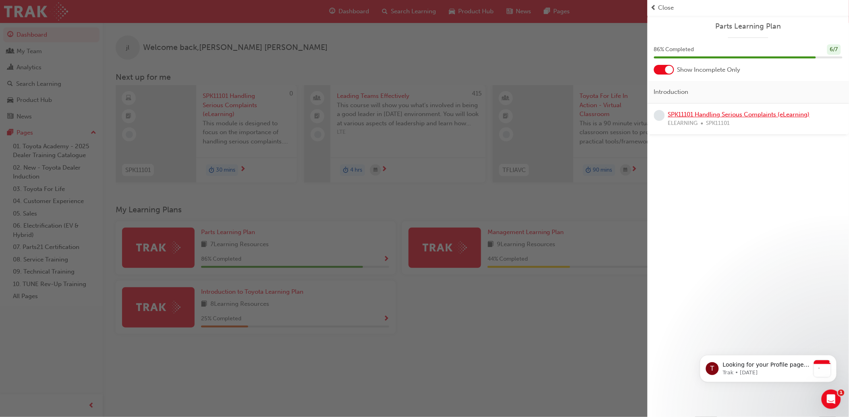
click at [762, 114] on link "SPK11101 Handling Serious Complaints (eLearning)" at bounding box center [739, 114] width 142 height 7
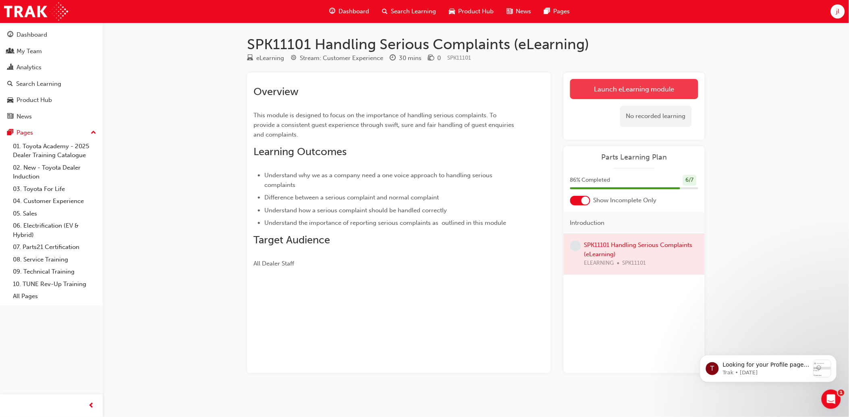
click at [642, 89] on link "Launch eLearning module" at bounding box center [634, 89] width 128 height 20
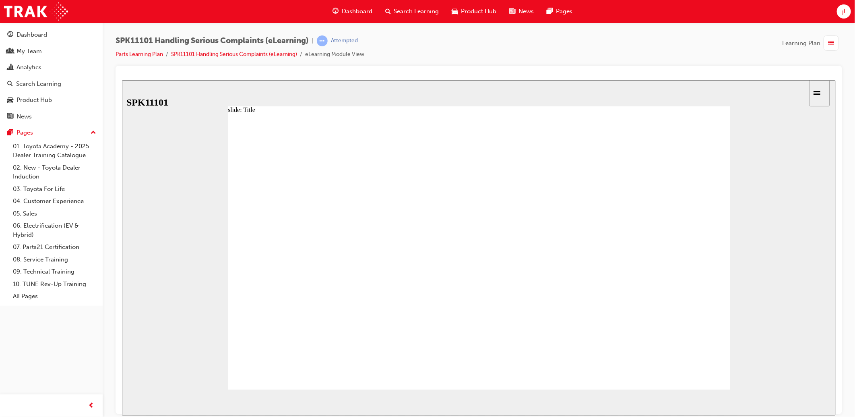
drag, startPoint x: 370, startPoint y: 327, endPoint x: 374, endPoint y: 325, distance: 4.2
click at [812, 403] on span "NEXT" at bounding box center [809, 404] width 14 height 6
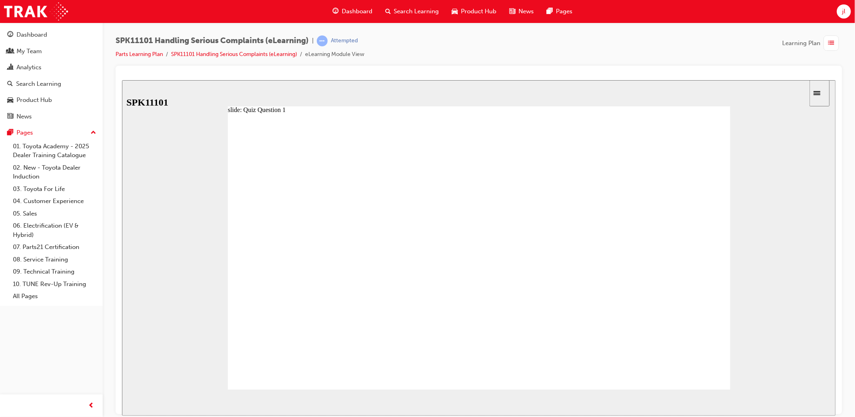
radio input "true"
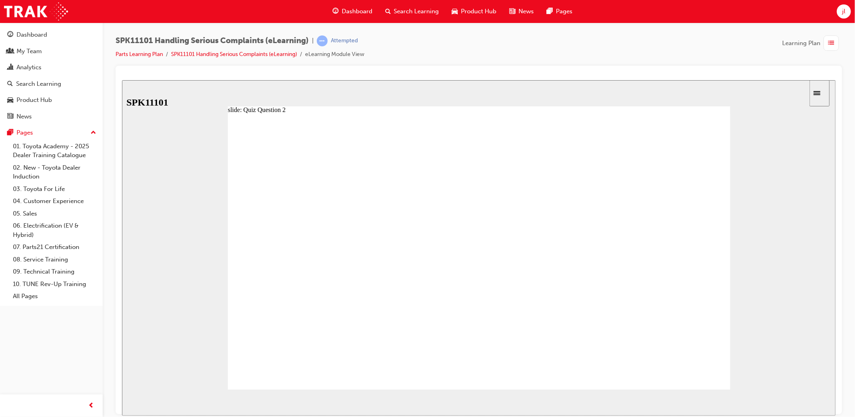
radio input "true"
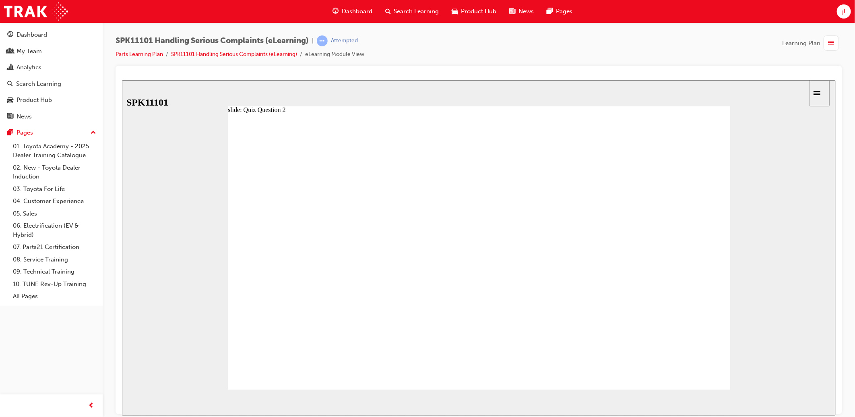
click at [814, 401] on span "NEXT" at bounding box center [809, 404] width 14 height 6
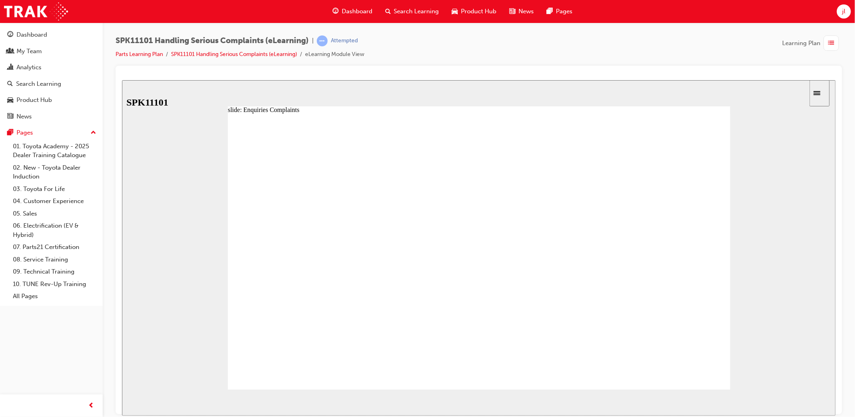
radio input "true"
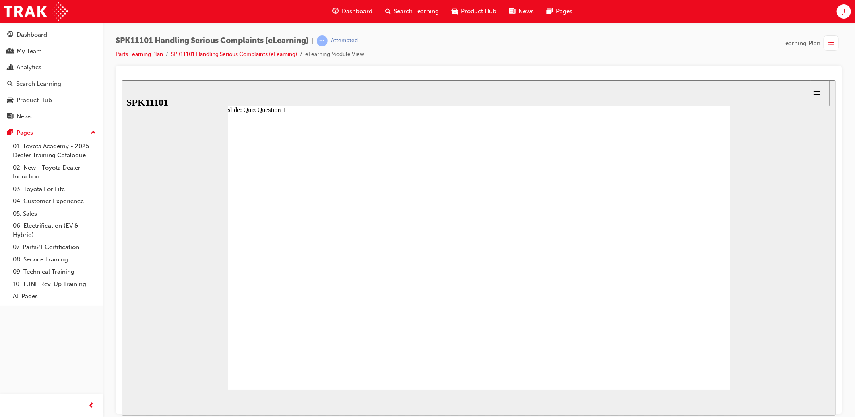
radio input "true"
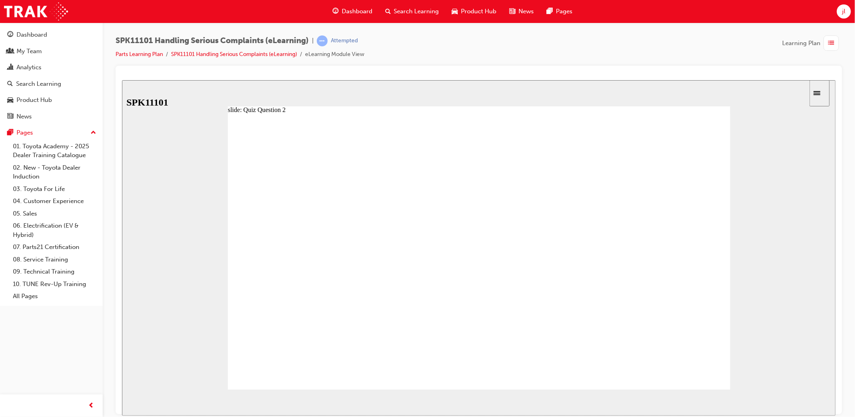
click at [811, 401] on span "NEXT" at bounding box center [809, 404] width 14 height 6
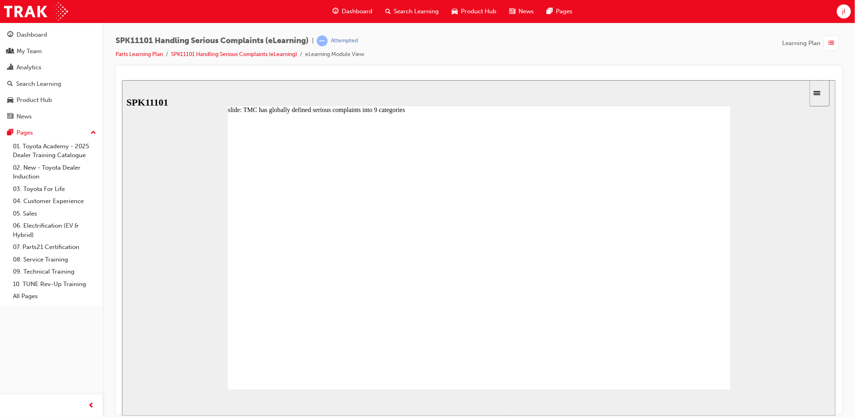
drag, startPoint x: 524, startPoint y: 224, endPoint x: 568, endPoint y: 224, distance: 44.3
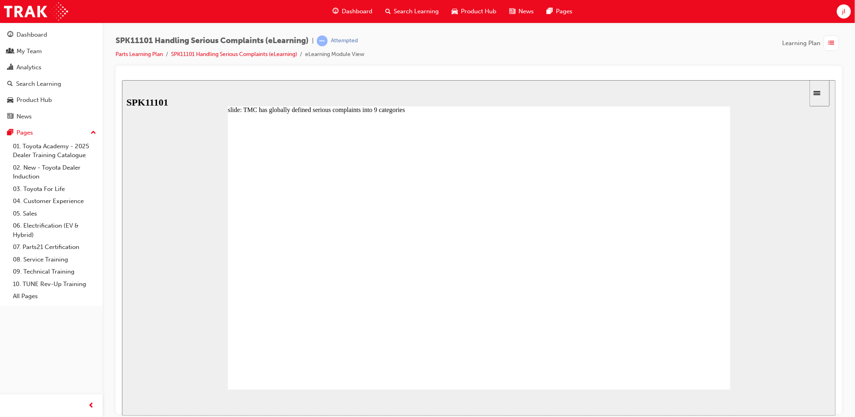
drag, startPoint x: 425, startPoint y: 336, endPoint x: 507, endPoint y: 344, distance: 82.2
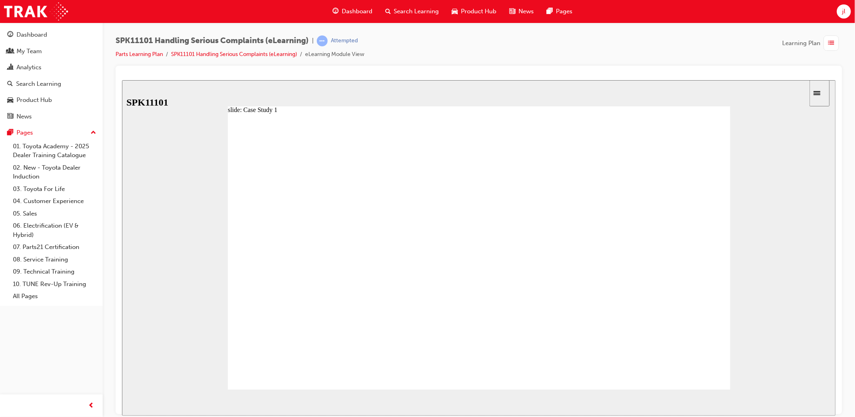
click at [804, 186] on div "slide: Case Study 1 Rectangle 2 Rectangle 1 Rectangle 3 Submit Back to top SUBM…" at bounding box center [479, 248] width 714 height 336
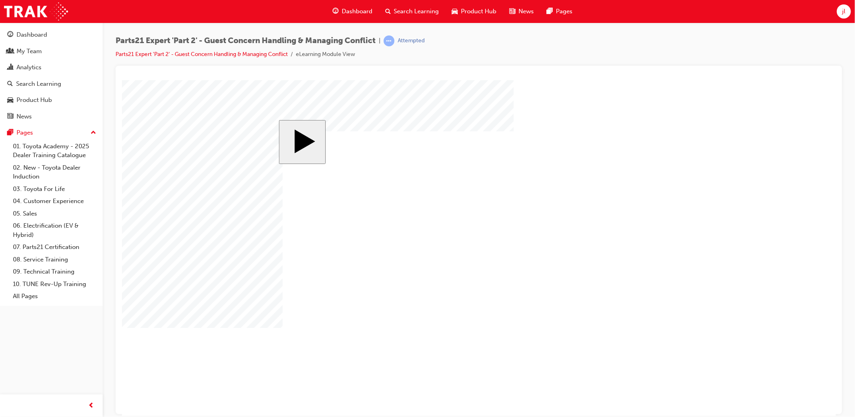
click at [706, 213] on body "slide: Parts 21 Group 1 Rectangular Callout 1 Oval 1 MENU Rectangle 6 HELP Rect…" at bounding box center [479, 248] width 714 height 336
click at [67, 152] on link "01. Toyota Academy - 2025 Dealer Training Catalogue" at bounding box center [55, 150] width 90 height 21
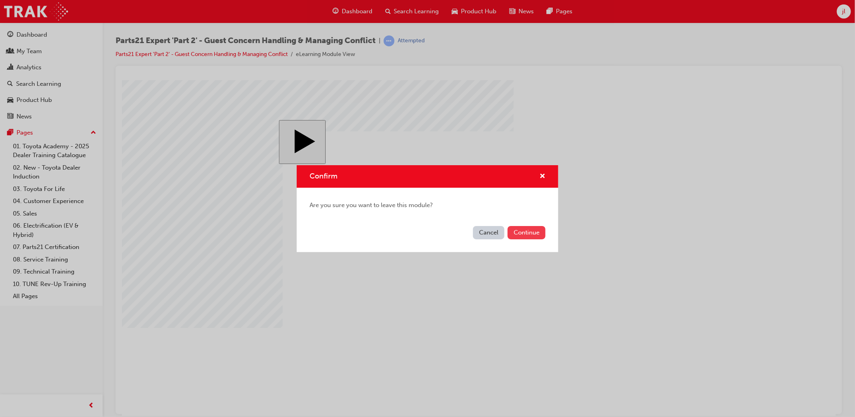
click at [530, 228] on button "Continue" at bounding box center [527, 232] width 38 height 13
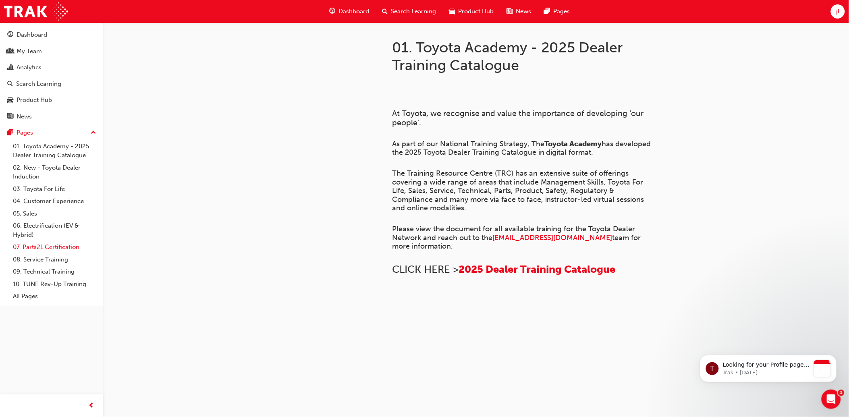
click at [52, 249] on link "07. Parts21 Certification" at bounding box center [55, 247] width 90 height 12
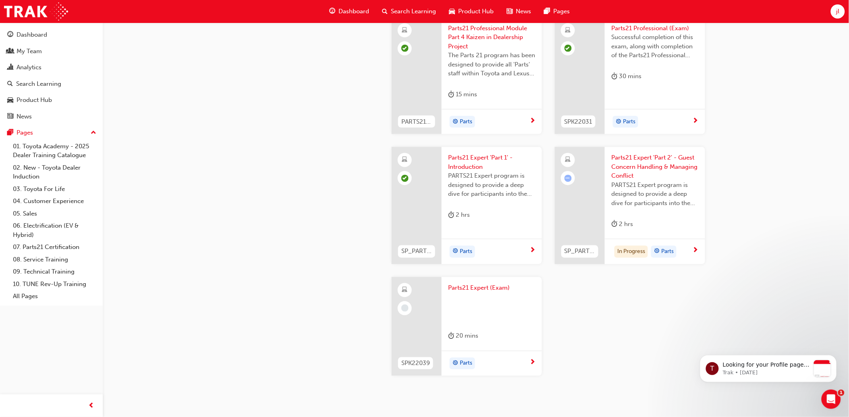
scroll to position [1564, 0]
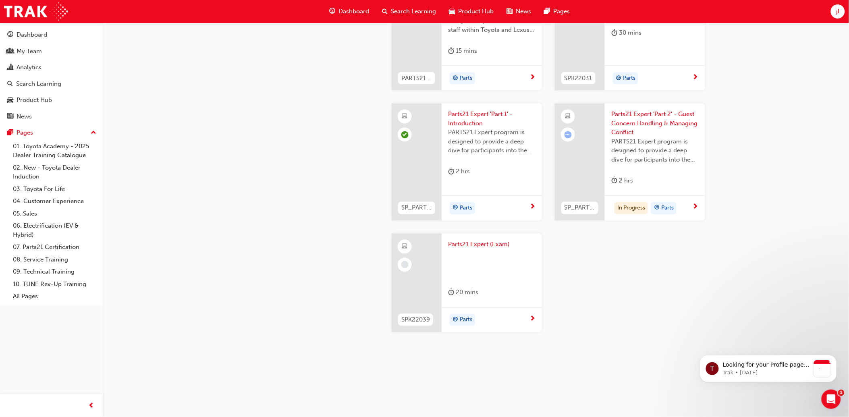
click at [491, 243] on span "Parts21 Expert (Exam)" at bounding box center [491, 244] width 87 height 9
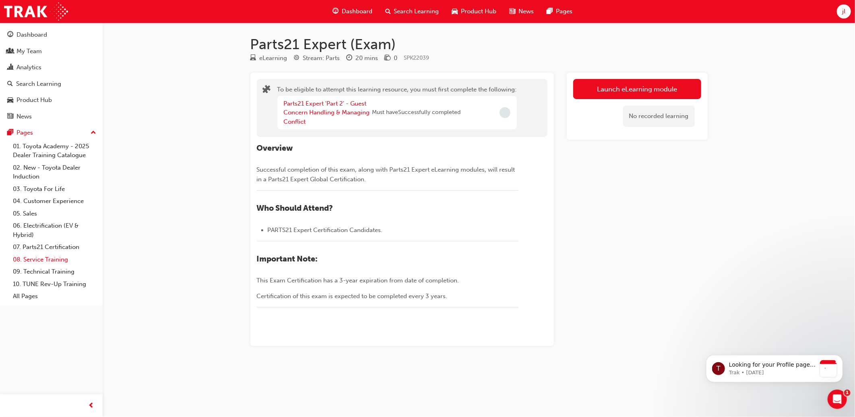
click at [59, 262] on link "08. Service Training" at bounding box center [55, 259] width 90 height 12
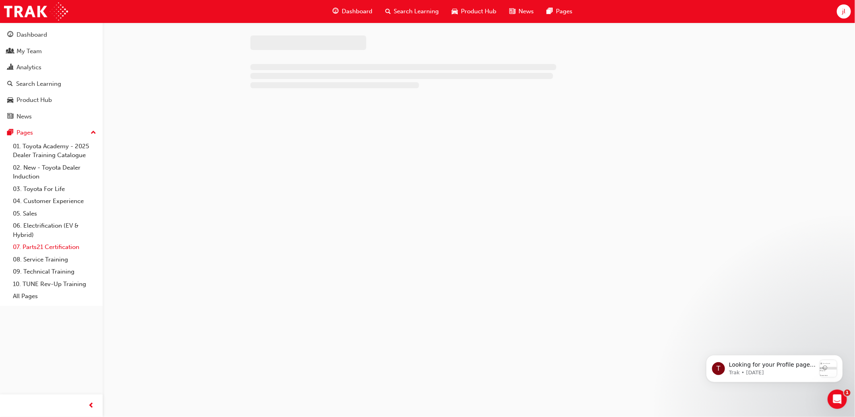
click at [63, 241] on link "06. Electrification (EV & Hybrid)" at bounding box center [55, 230] width 90 height 21
click at [62, 248] on link "07. Parts21 Certification" at bounding box center [55, 247] width 90 height 12
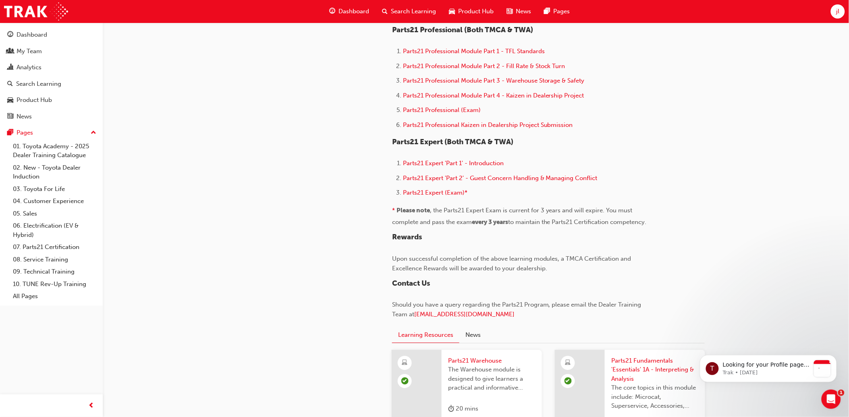
scroll to position [537, 0]
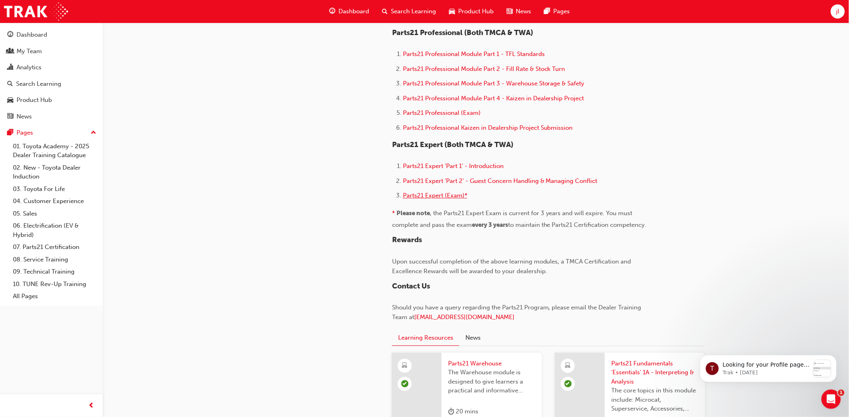
click at [448, 198] on span "Parts21 Expert (Exam)*" at bounding box center [435, 195] width 64 height 7
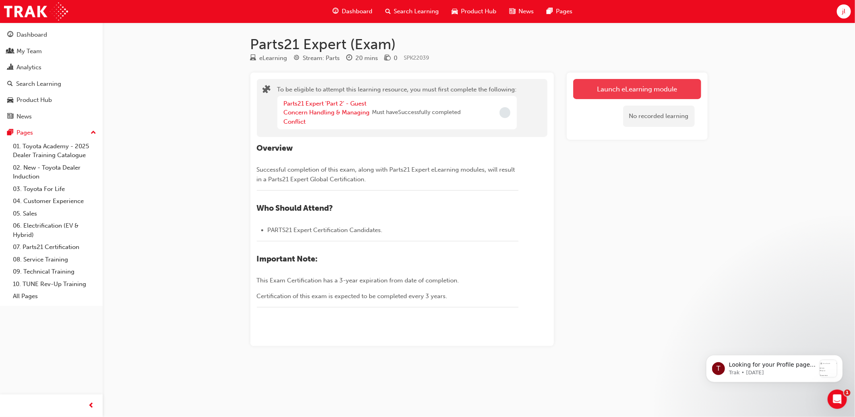
click at [667, 91] on button "Launch eLearning module" at bounding box center [638, 89] width 128 height 20
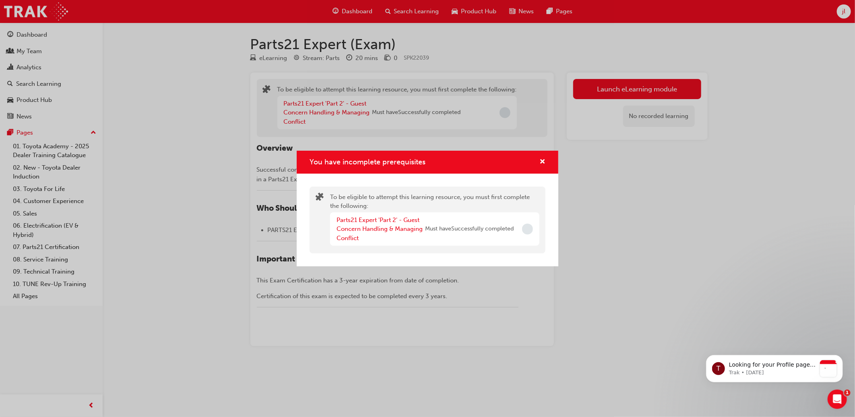
click at [529, 232] on span "Incomplete" at bounding box center [527, 229] width 11 height 11
click at [400, 220] on link "Parts21 Expert 'Part 2' - Guest Concern Handling & Managing Conflict" at bounding box center [380, 228] width 86 height 25
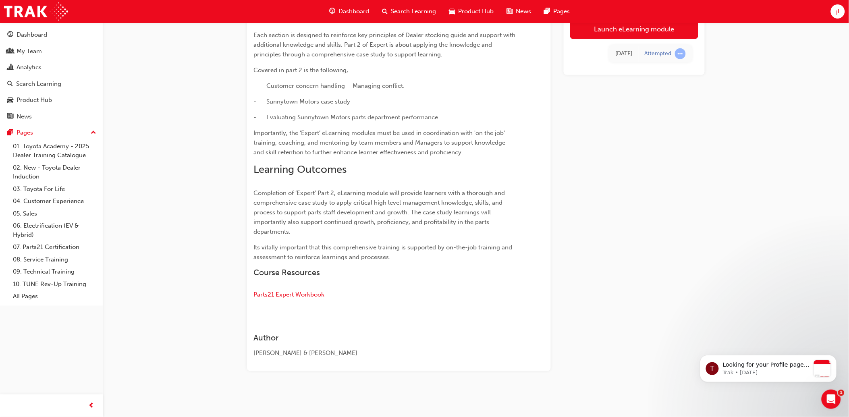
scroll to position [202, 0]
click at [309, 292] on span "Parts21 Expert Workbook" at bounding box center [288, 294] width 71 height 7
